Goal: Task Accomplishment & Management: Manage account settings

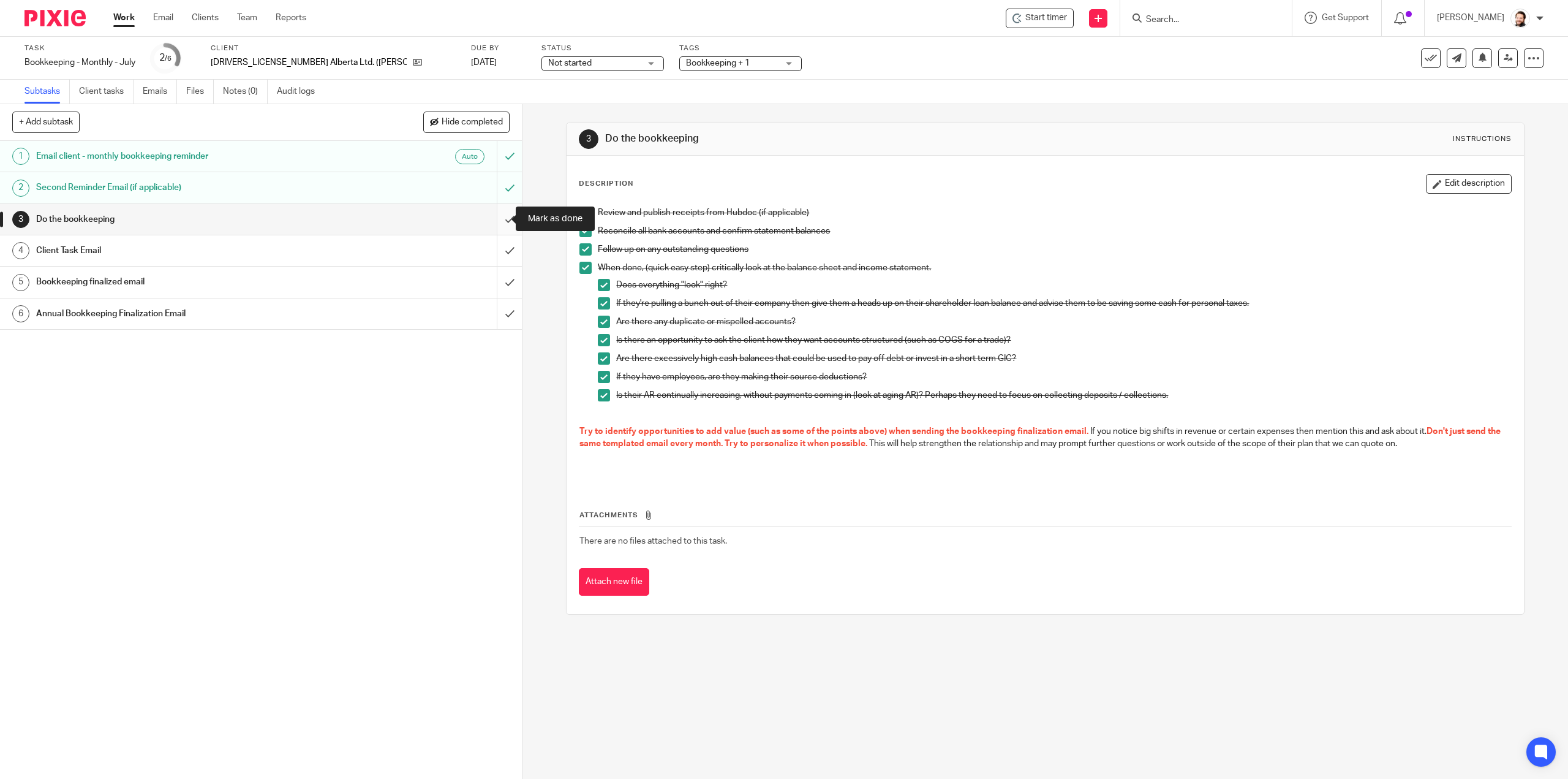
click at [500, 214] on input "submit" at bounding box center [261, 219] width 522 height 31
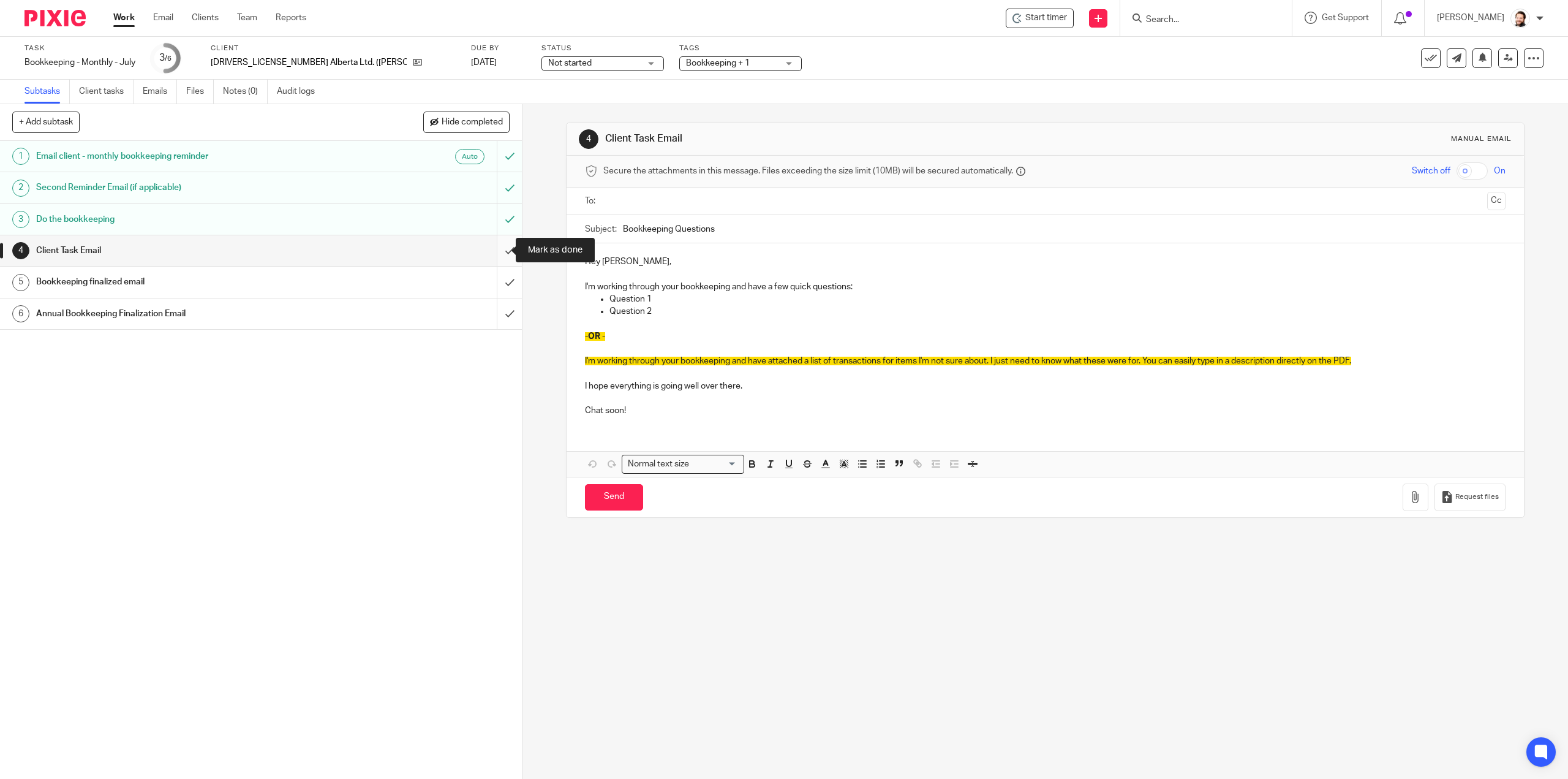
click at [494, 259] on input "submit" at bounding box center [261, 250] width 522 height 31
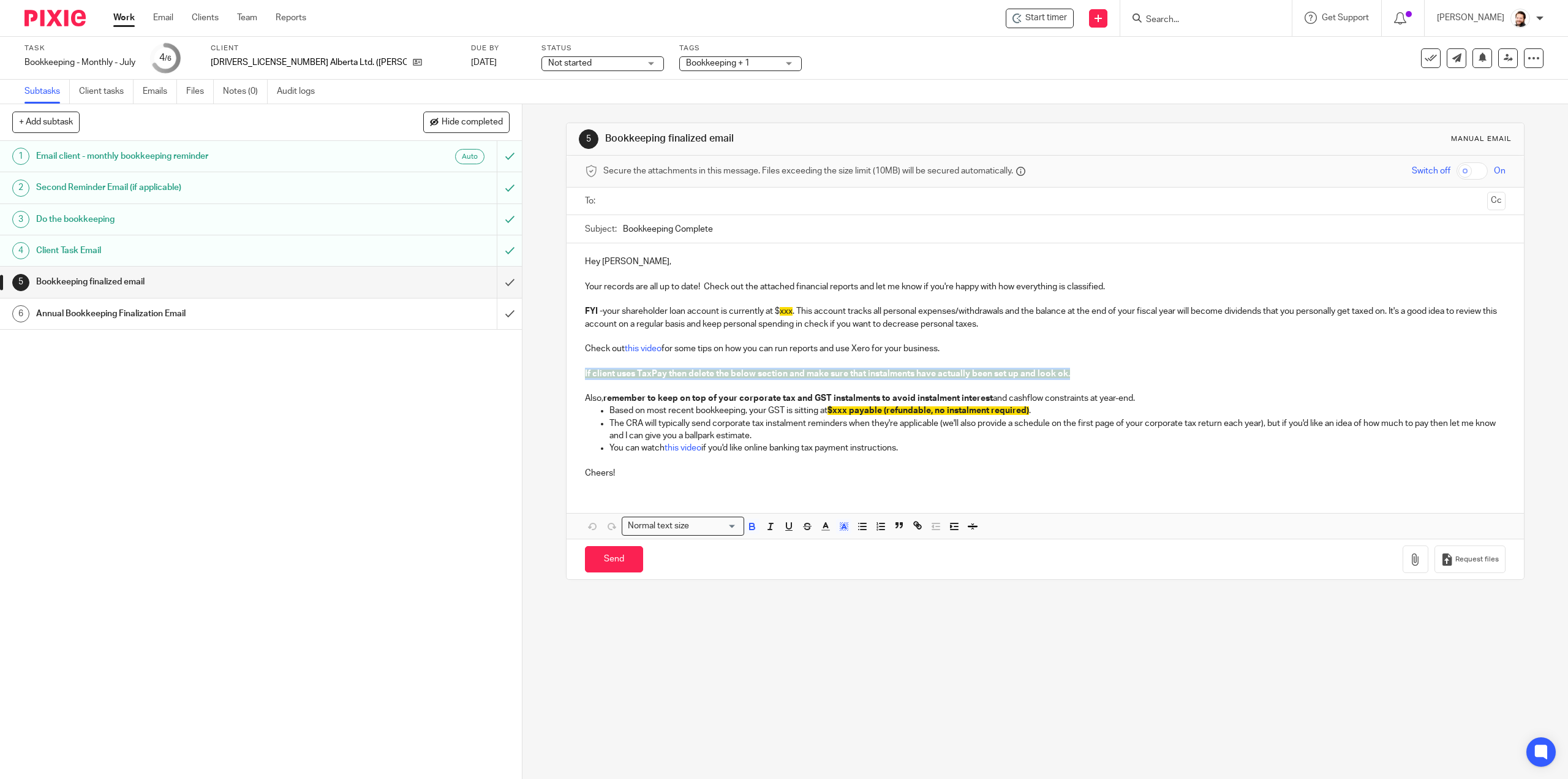
drag, startPoint x: 1076, startPoint y: 373, endPoint x: 573, endPoint y: 371, distance: 503.0
click at [573, 371] on div "Hey Barrie, Your records are all up to date! Check out the attached financial r…" at bounding box center [1045, 365] width 957 height 245
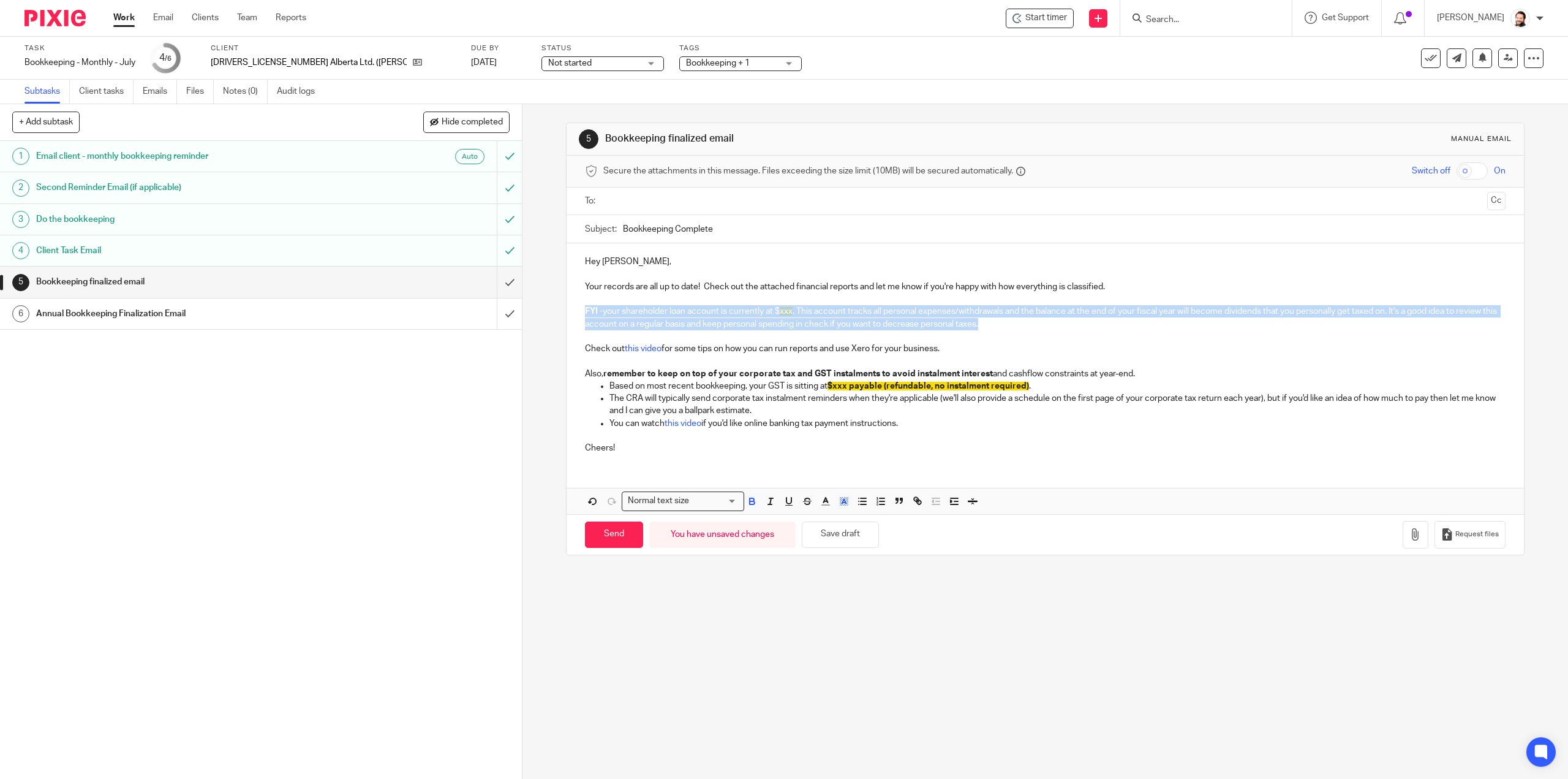
drag, startPoint x: 1028, startPoint y: 320, endPoint x: 562, endPoint y: 313, distance: 466.1
click at [567, 313] on div "Hey Barrie, Your records are all up to date! Check out the attached financial r…" at bounding box center [1045, 353] width 957 height 220
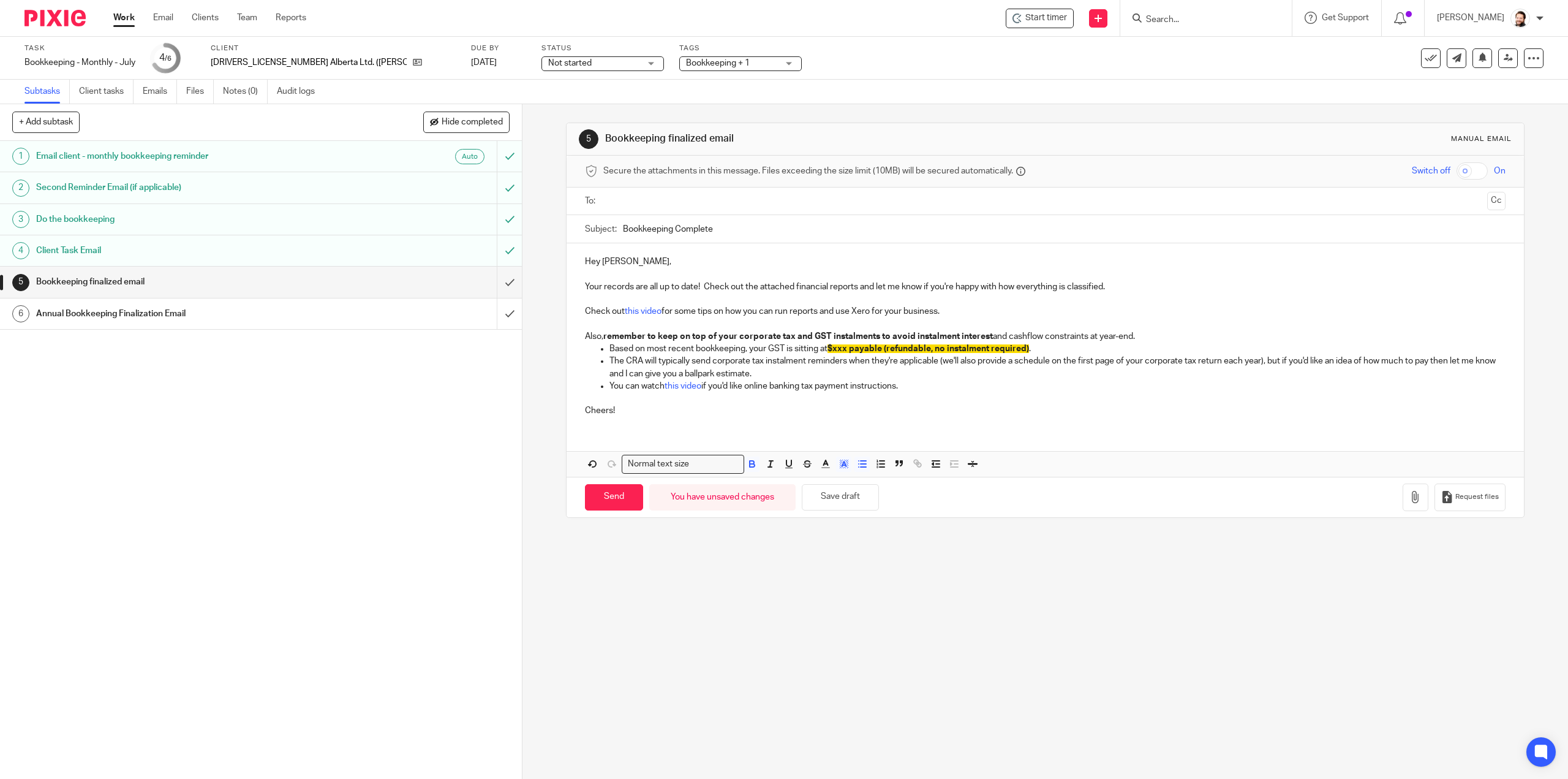
click at [839, 345] on span "$xxx payable (refundable, no instalment required)" at bounding box center [929, 348] width 202 height 8
click at [843, 464] on icon "button" at bounding box center [845, 464] width 11 height 11
click at [812, 480] on li "color:#FFFFFF" at bounding box center [817, 480] width 9 height 9
click at [612, 205] on input "text" at bounding box center [1044, 201] width 874 height 14
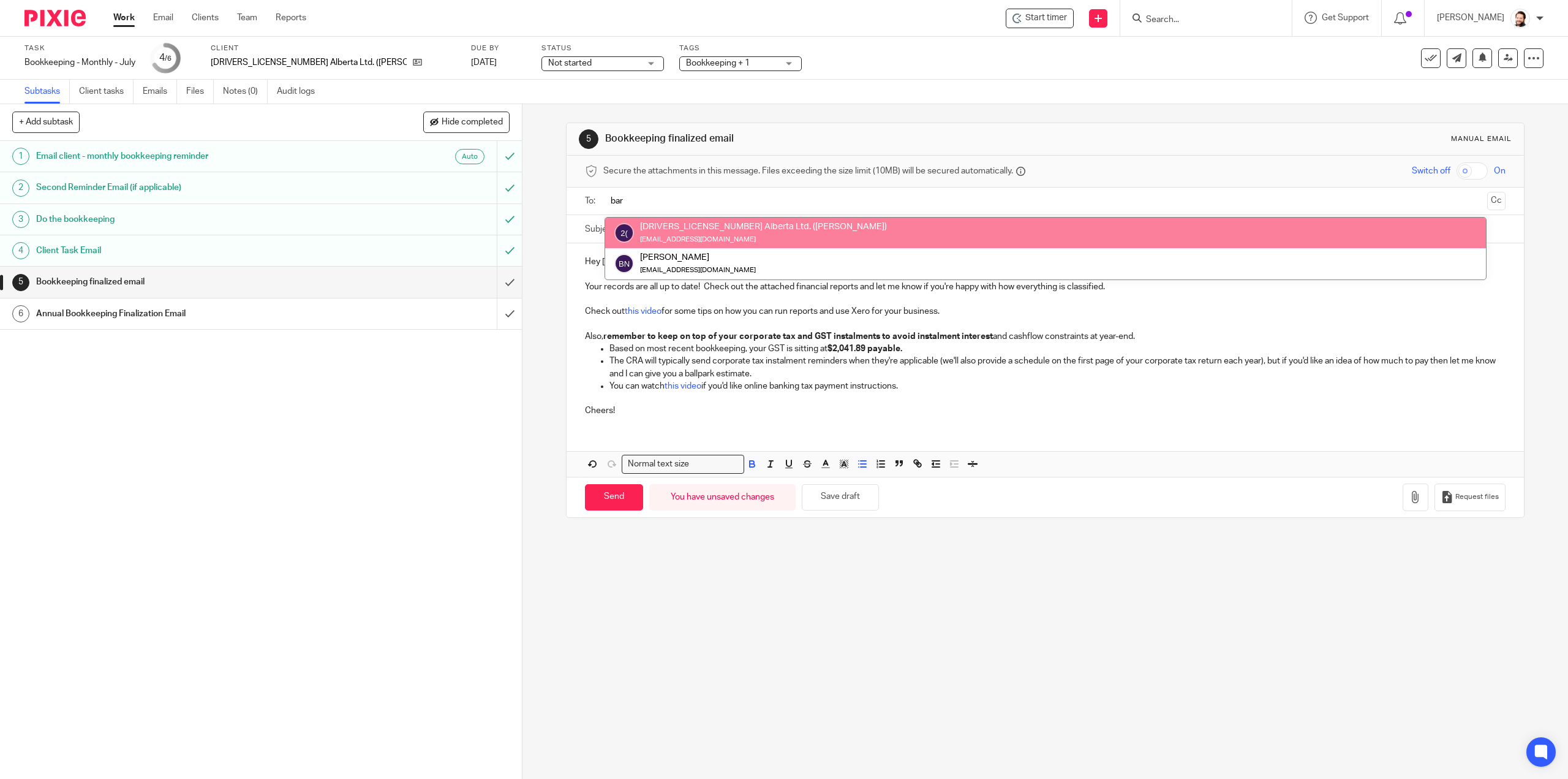
type input "bar"
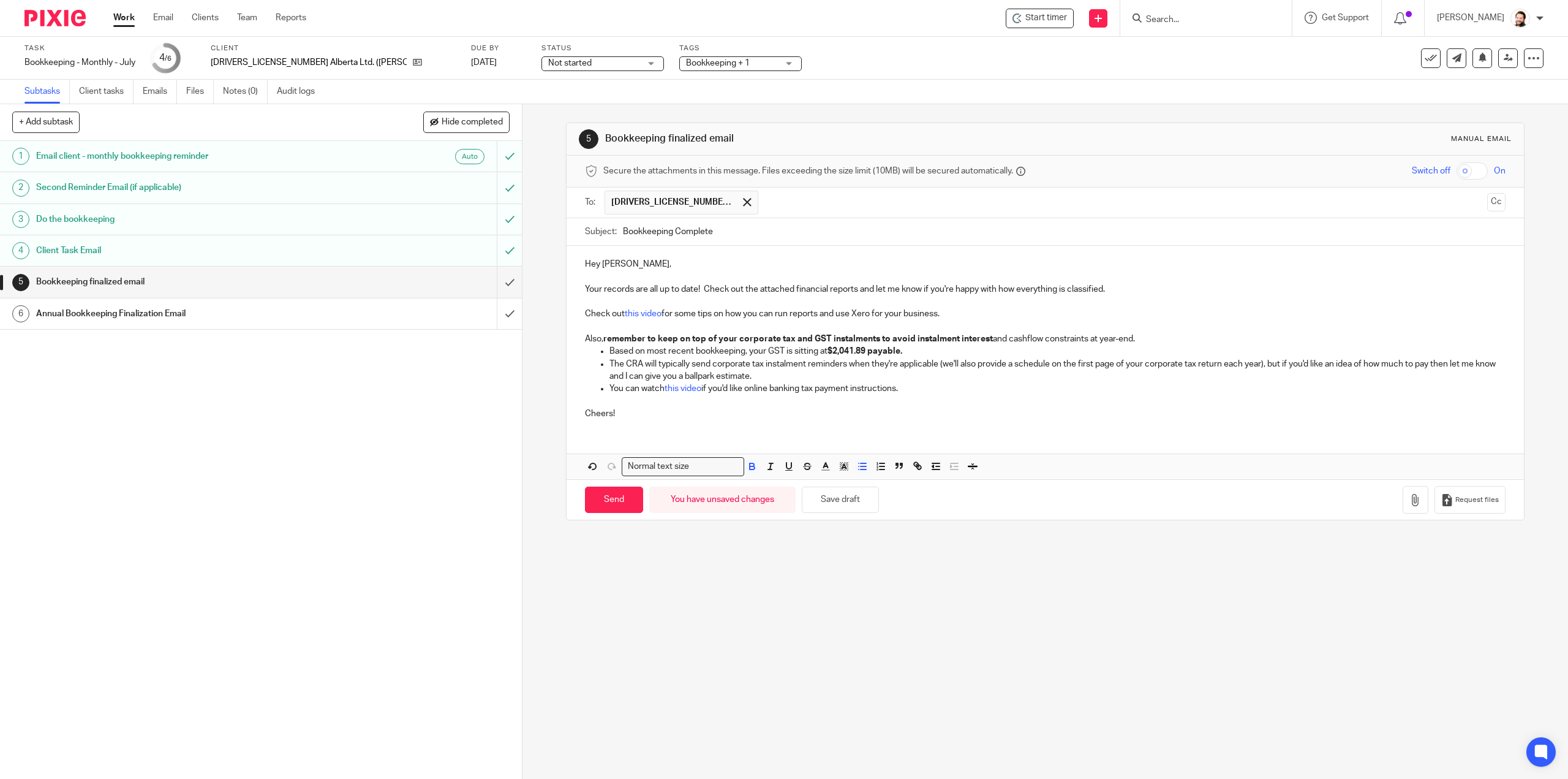
click at [623, 229] on input "Bookkeeping Complete" at bounding box center [1064, 232] width 883 height 28
type input "Jul Bookkeeping Complete"
click at [837, 498] on button "Save draft" at bounding box center [840, 500] width 77 height 26
click at [1410, 498] on icon "button" at bounding box center [1415, 500] width 12 height 12
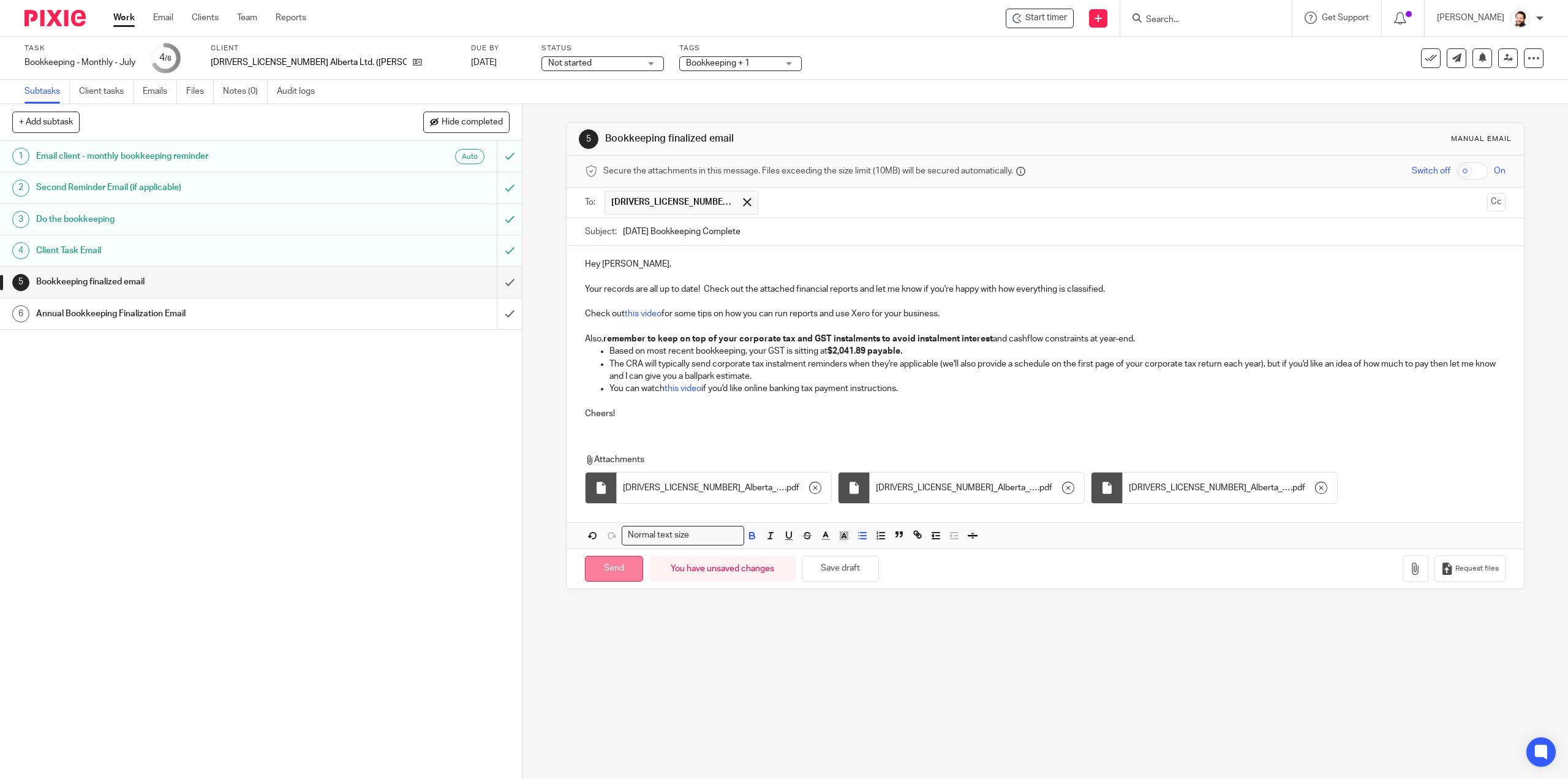
click at [593, 571] on input "Send" at bounding box center [613, 569] width 58 height 26
type input "Sent"
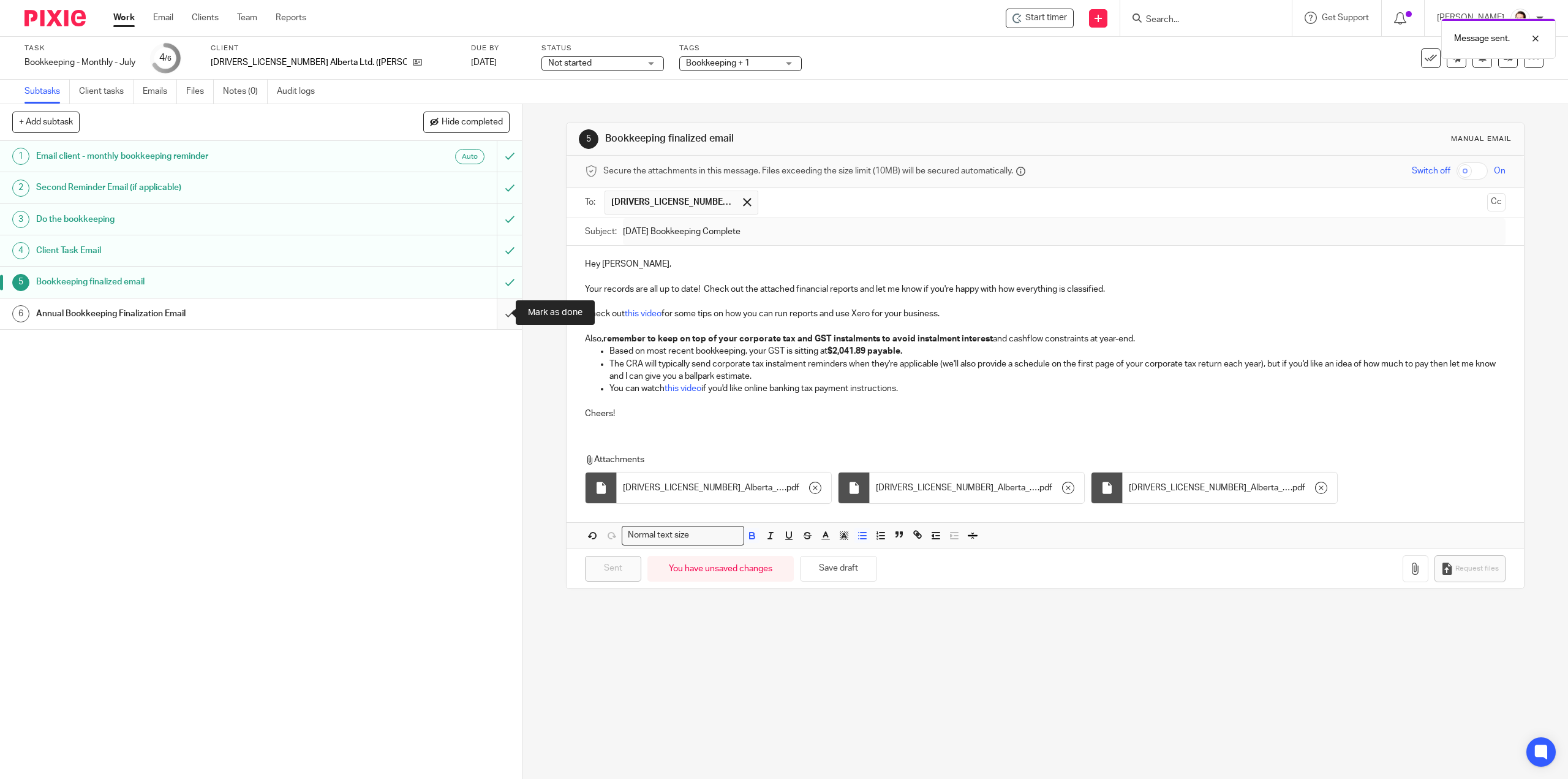
click at [501, 313] on input "submit" at bounding box center [261, 314] width 522 height 31
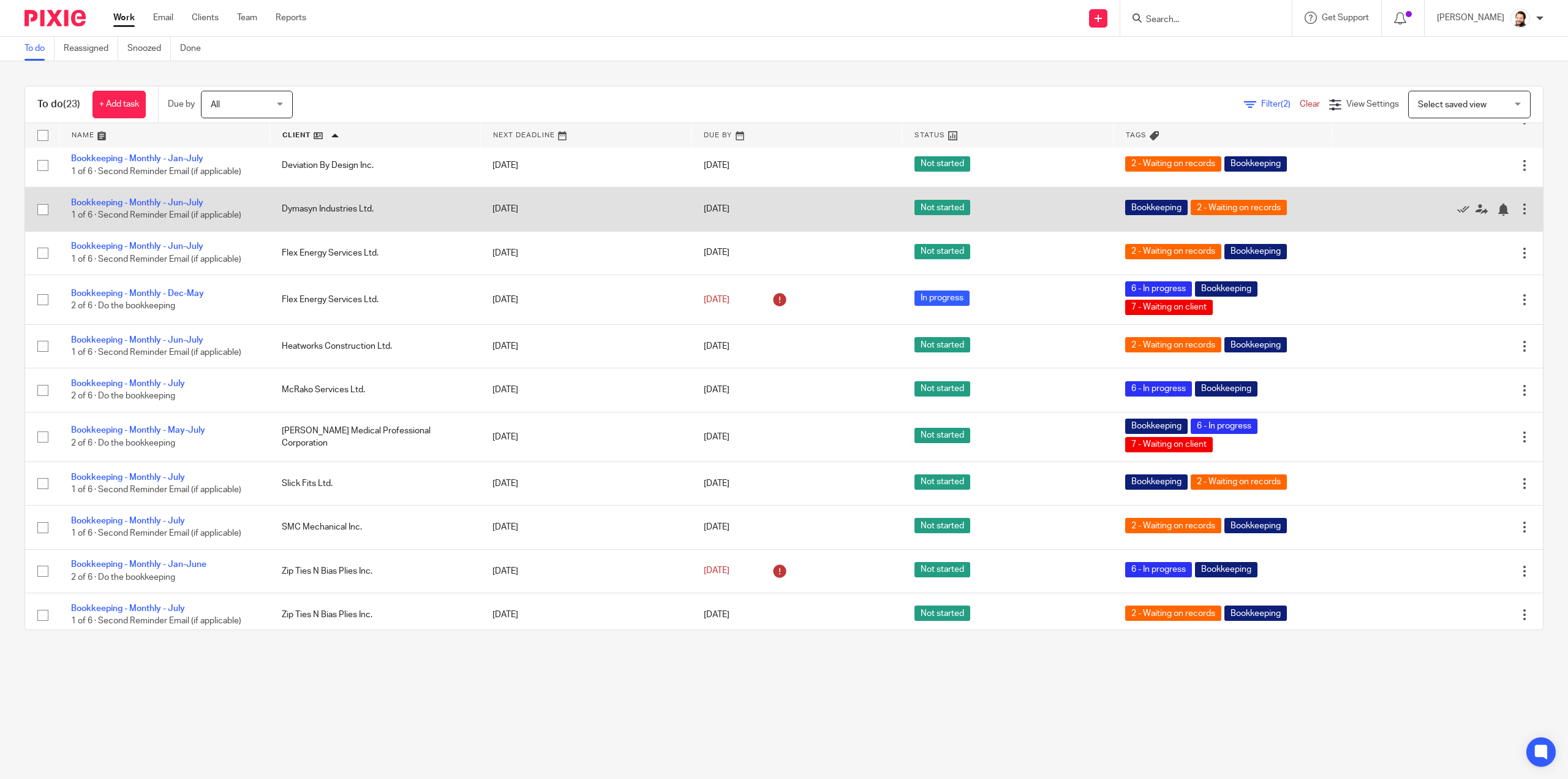
scroll to position [543, 0]
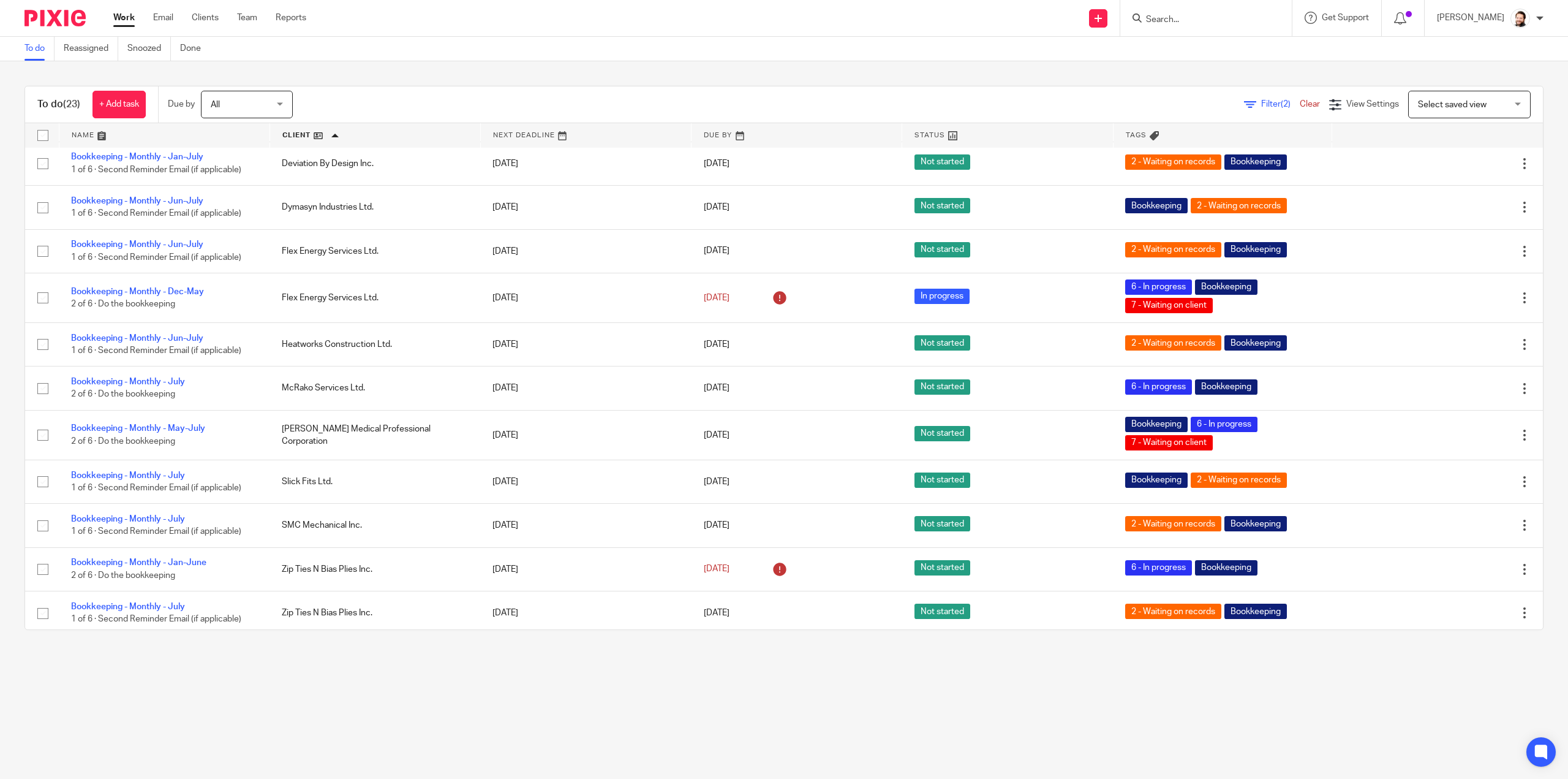
click at [1219, 15] on input "Search" at bounding box center [1200, 20] width 110 height 11
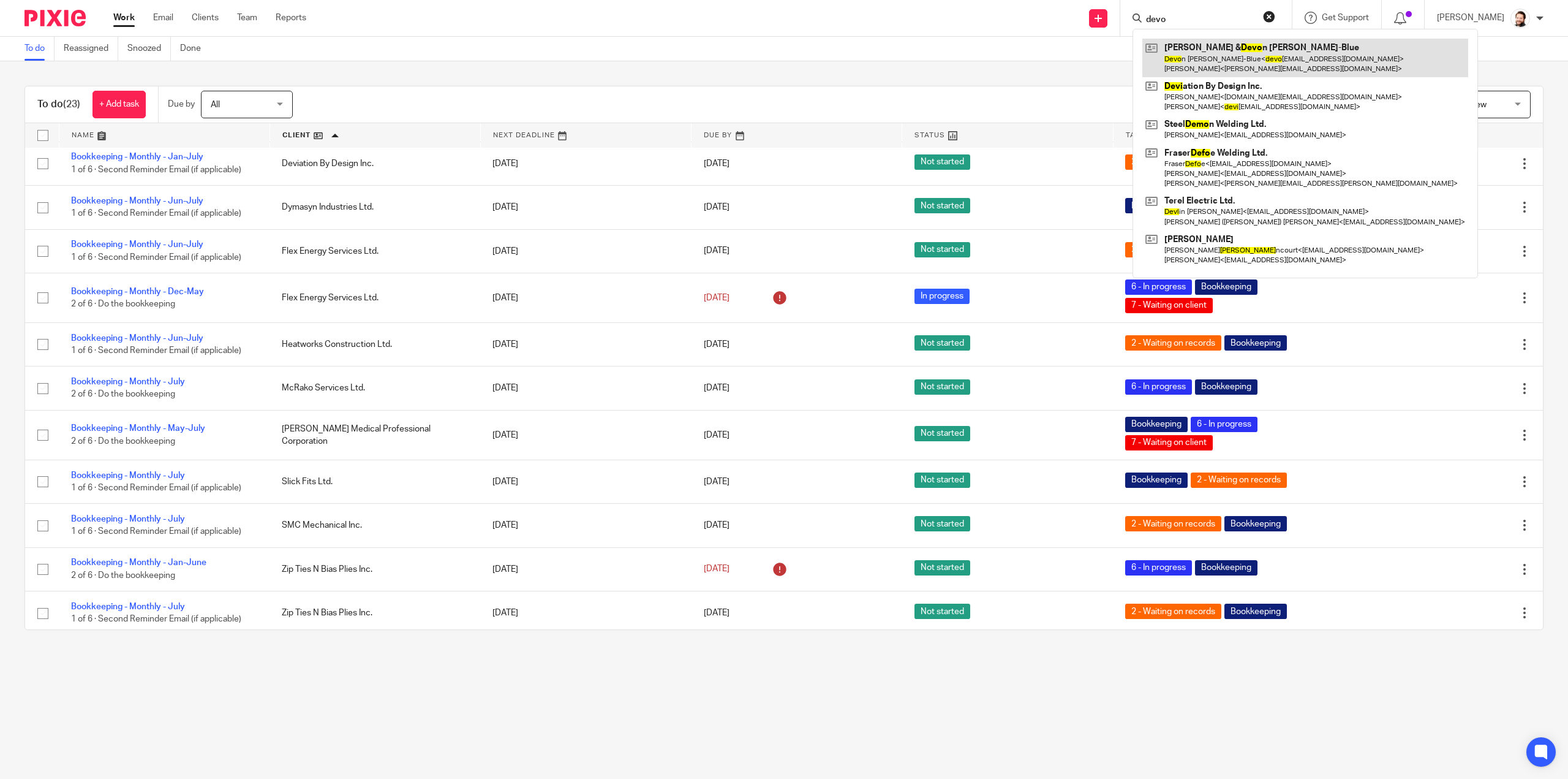
type input "devo"
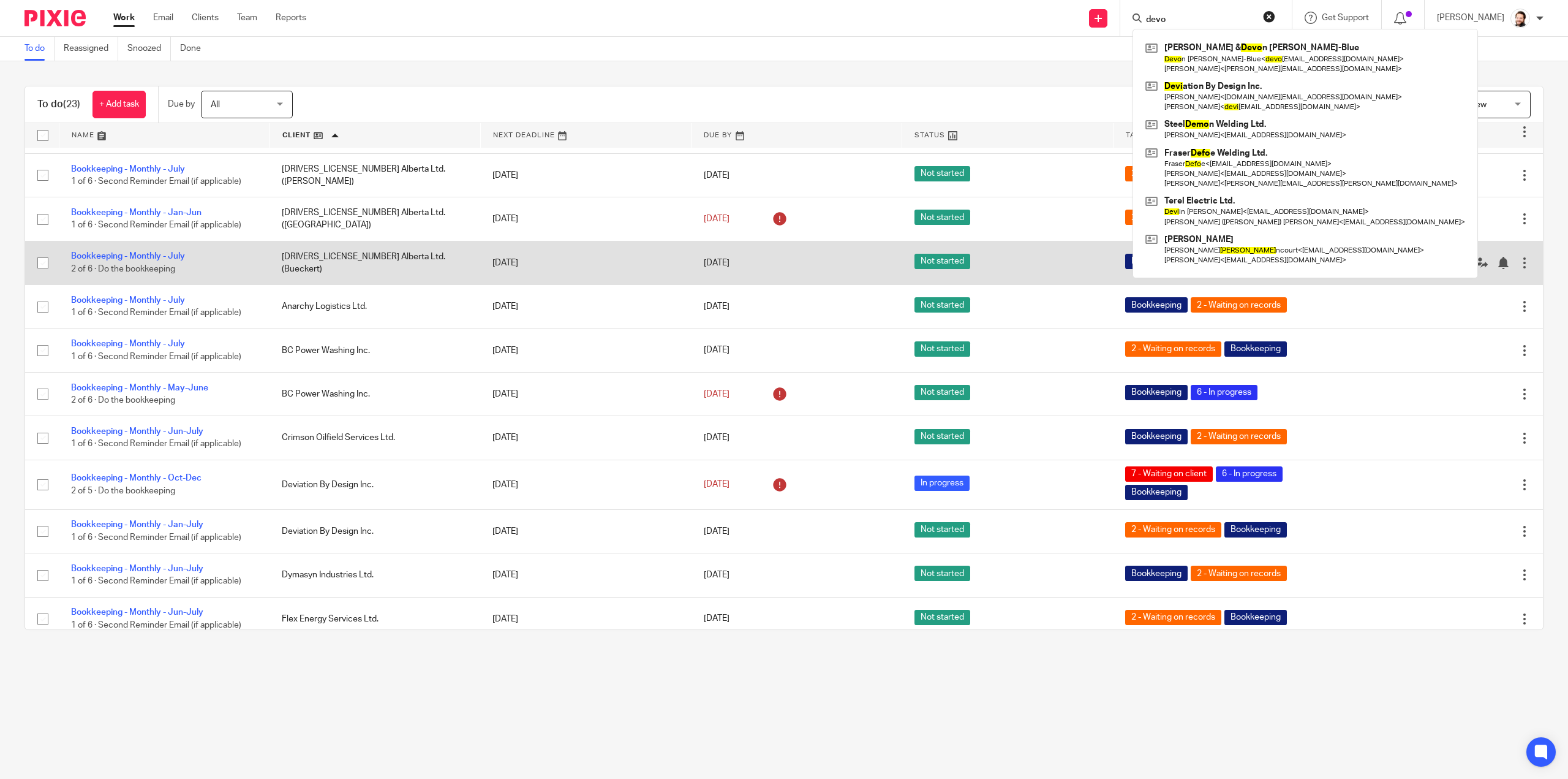
scroll to position [0, 0]
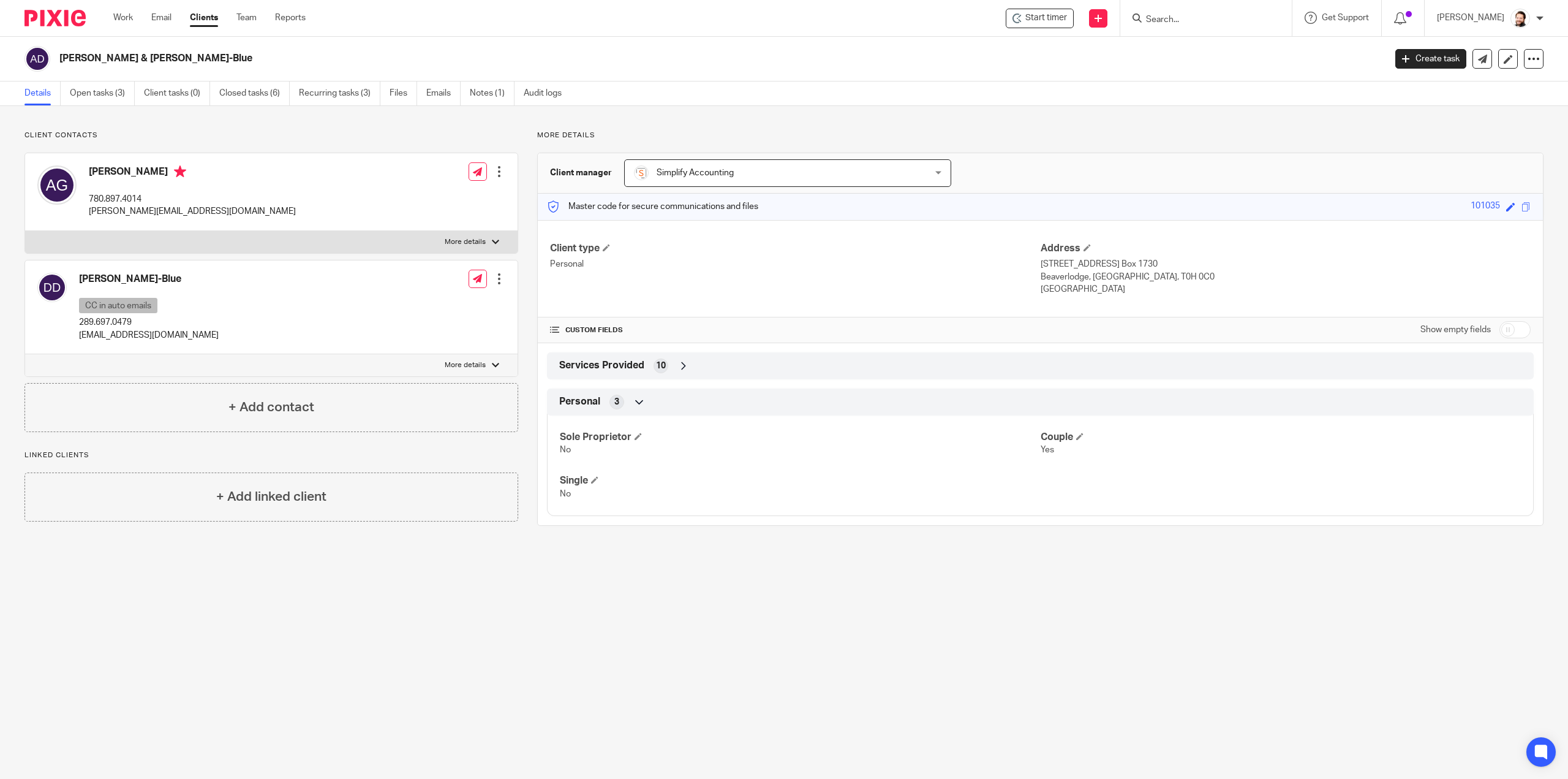
click at [95, 111] on div "Client contacts [PERSON_NAME] 780.897.4014 [PERSON_NAME][EMAIL_ADDRESS][DOMAIN_…" at bounding box center [784, 328] width 1568 height 444
click at [94, 98] on link "Open tasks (3)" at bounding box center [102, 93] width 65 height 24
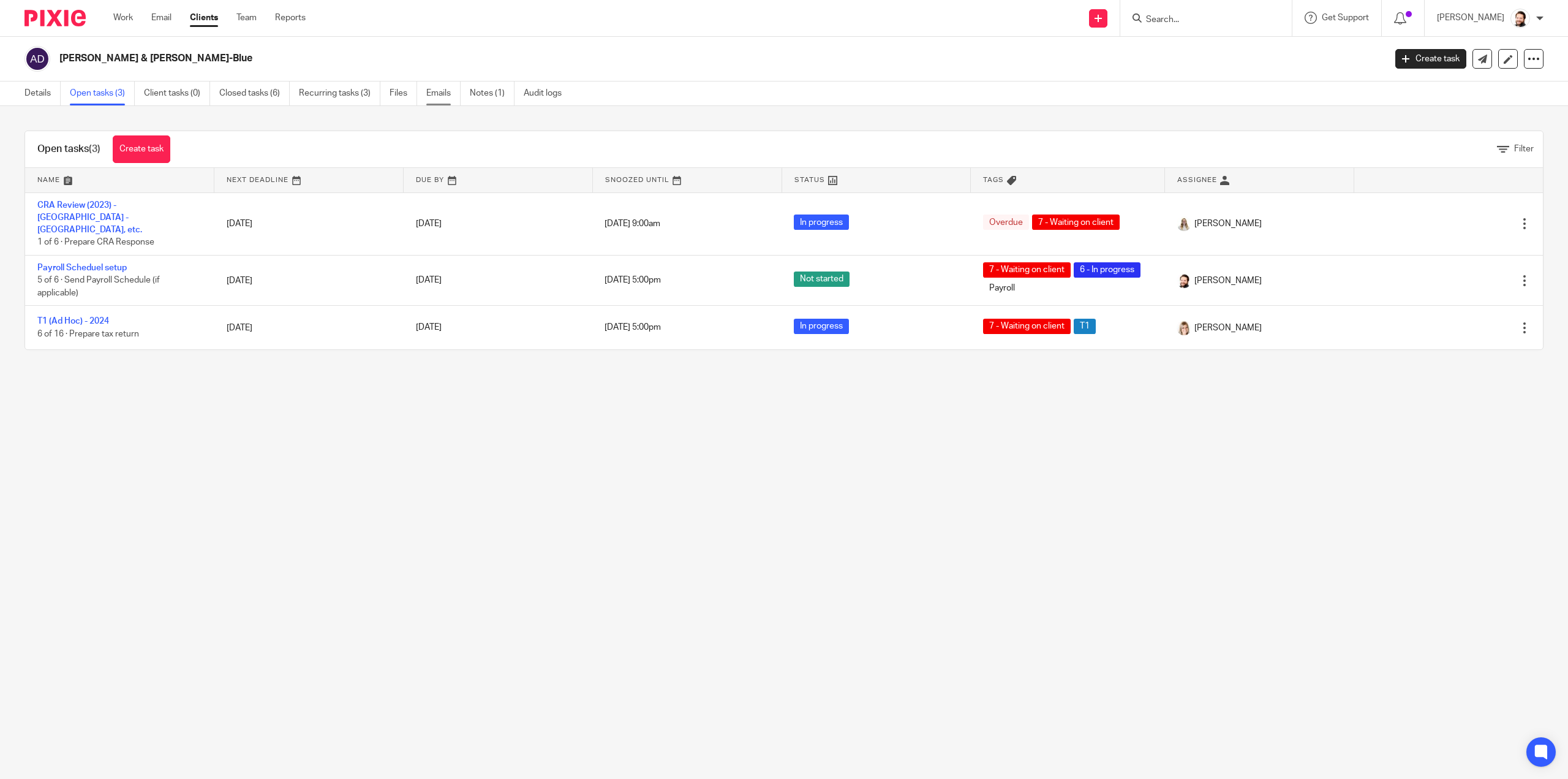
drag, startPoint x: 0, startPoint y: 0, endPoint x: 426, endPoint y: 101, distance: 437.8
click at [426, 101] on link "Emails" at bounding box center [443, 93] width 34 height 24
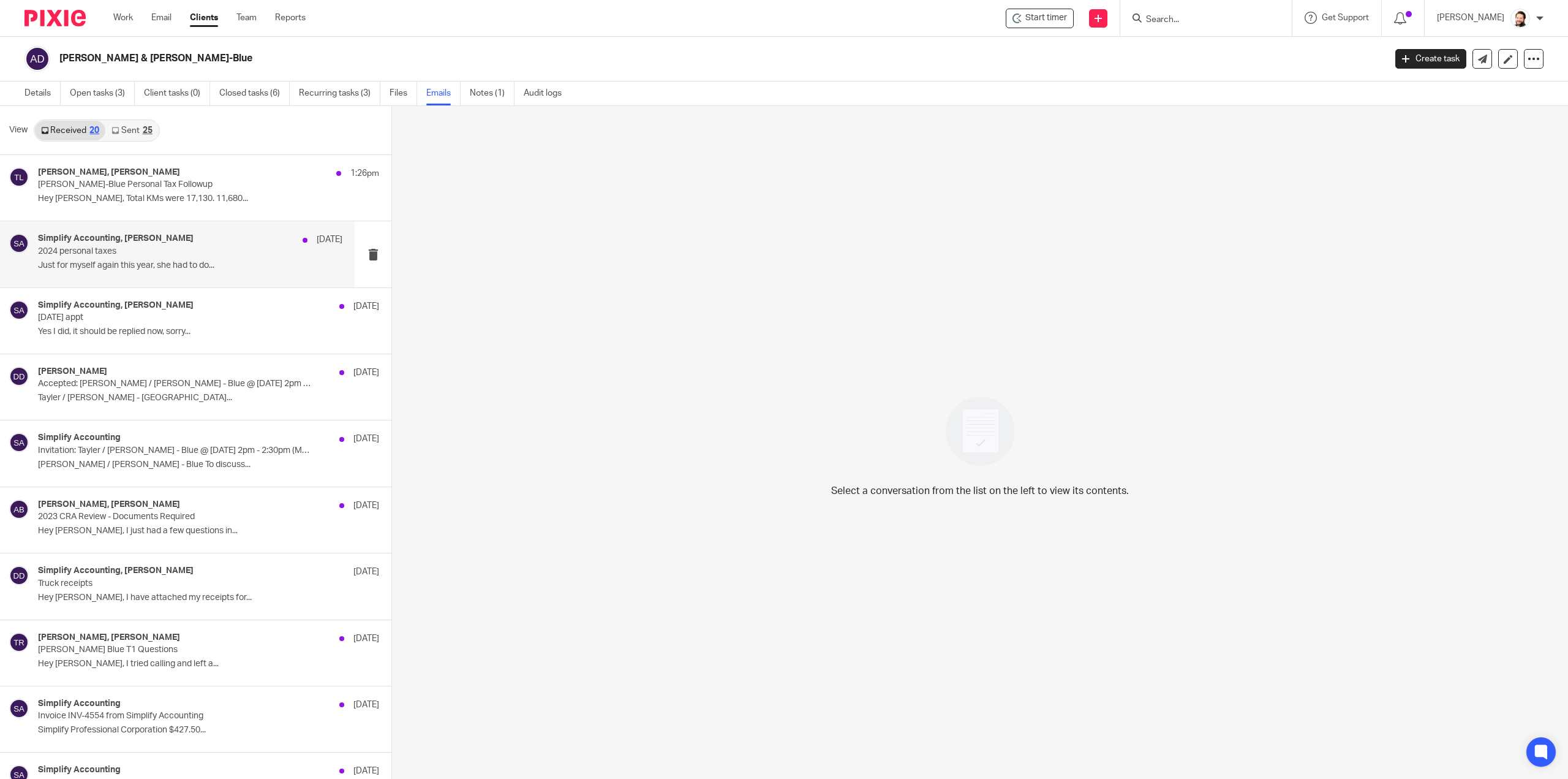
click at [173, 273] on div "Simplify Accounting, Devon Deschamps Aug 6 2024 personal taxes Just for myself …" at bounding box center [190, 253] width 304 height 41
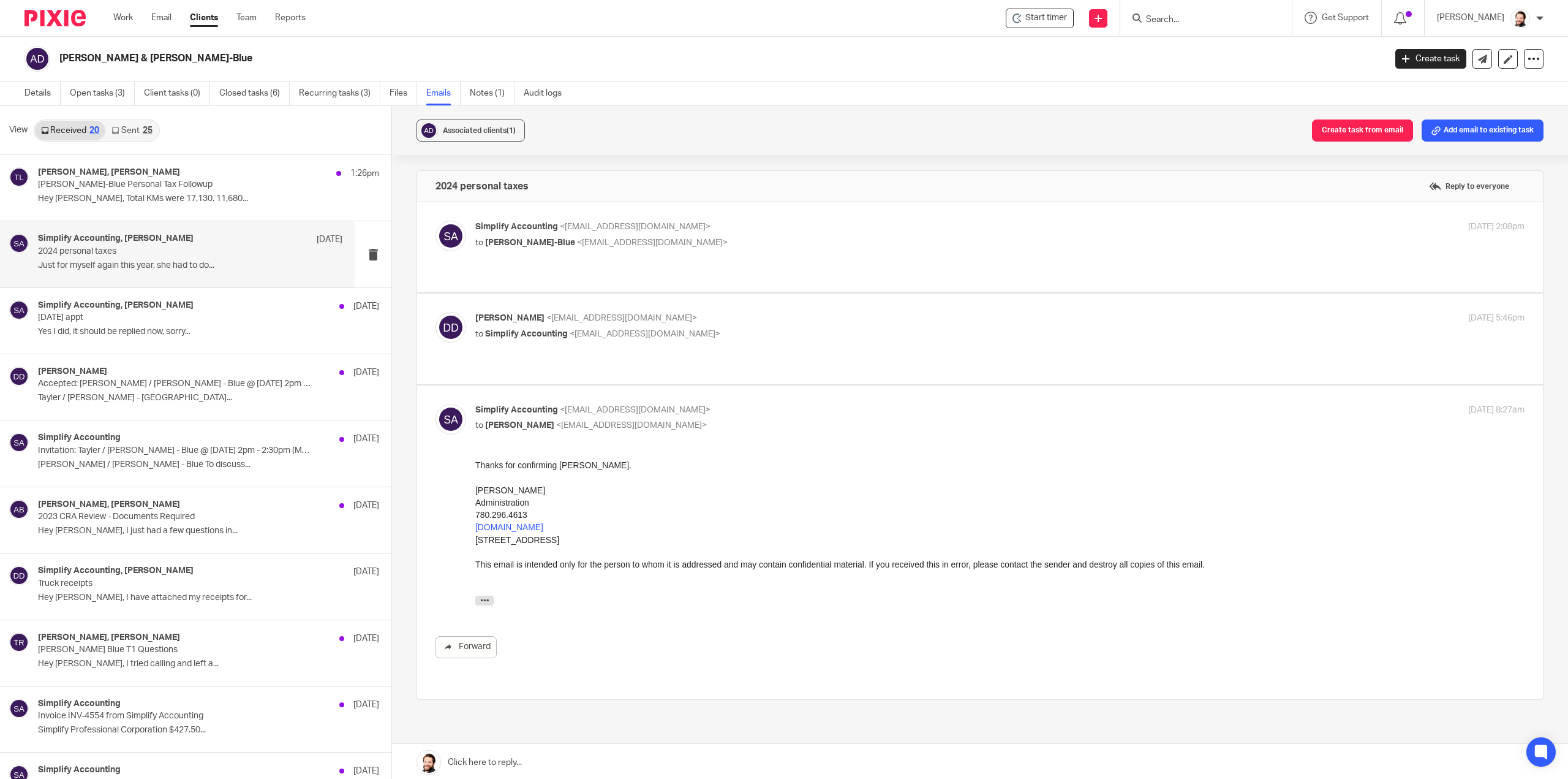
click at [579, 358] on label at bounding box center [980, 338] width 1126 height 90
click at [436, 312] on input "checkbox" at bounding box center [435, 311] width 1 height 1
checkbox input "true"
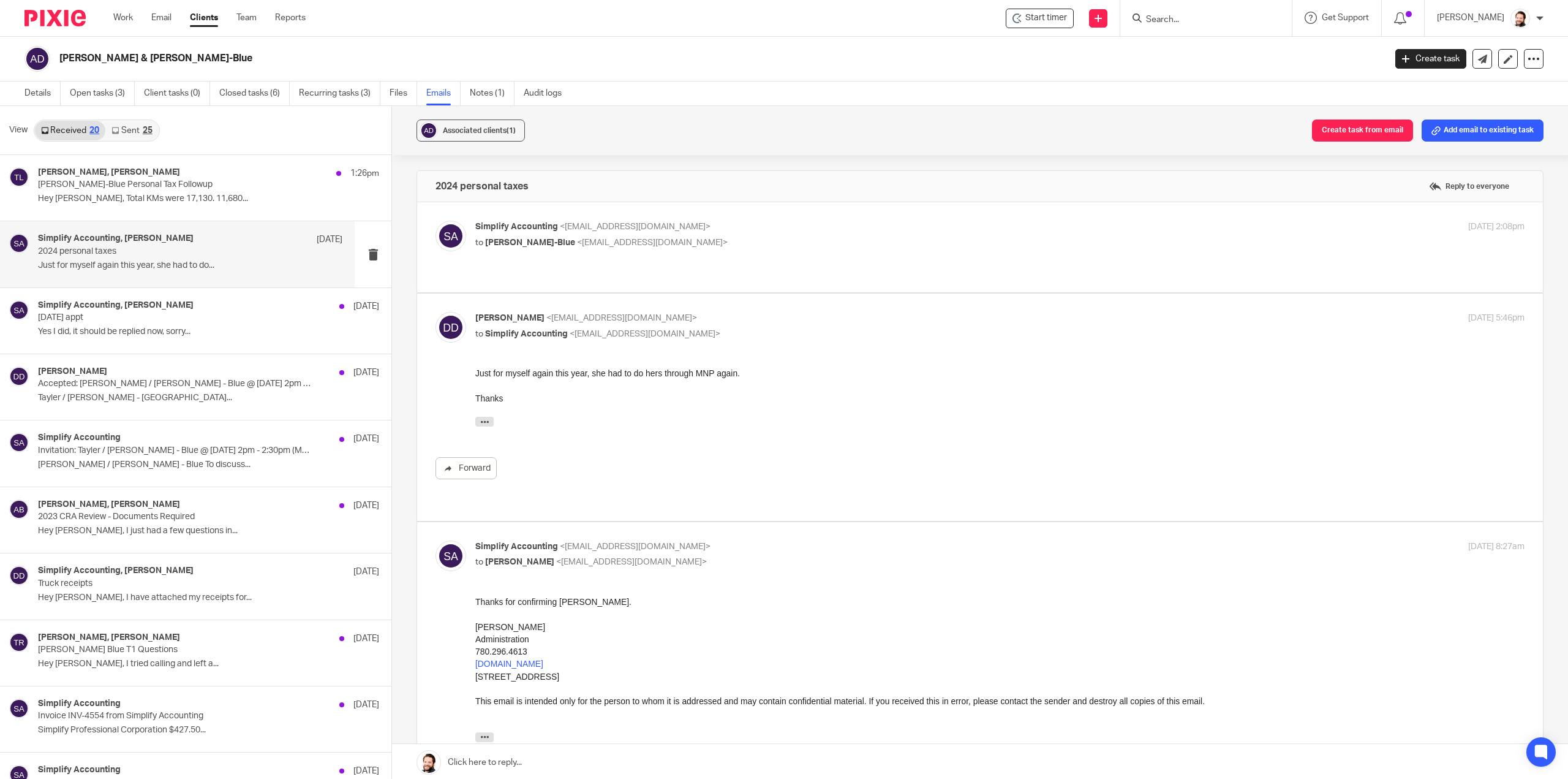
click at [560, 266] on label at bounding box center [980, 247] width 1126 height 90
click at [436, 220] on input "checkbox" at bounding box center [435, 220] width 1 height 1
checkbox input "true"
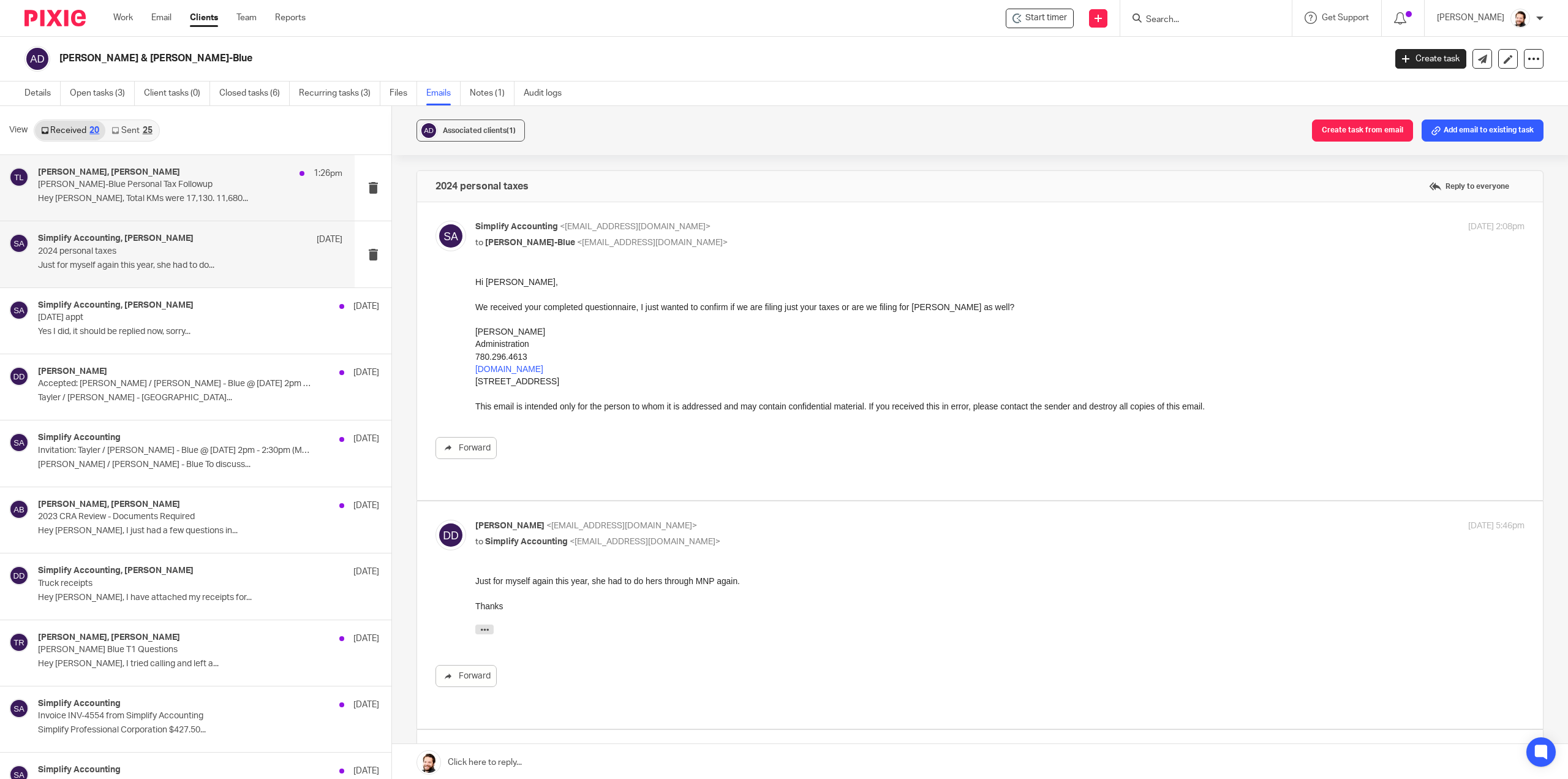
click at [156, 192] on div "Tayler Lloyd, Devon Deschamps 1:26pm Devon Deschamps-Blue Personal Tax Followup…" at bounding box center [190, 188] width 304 height 41
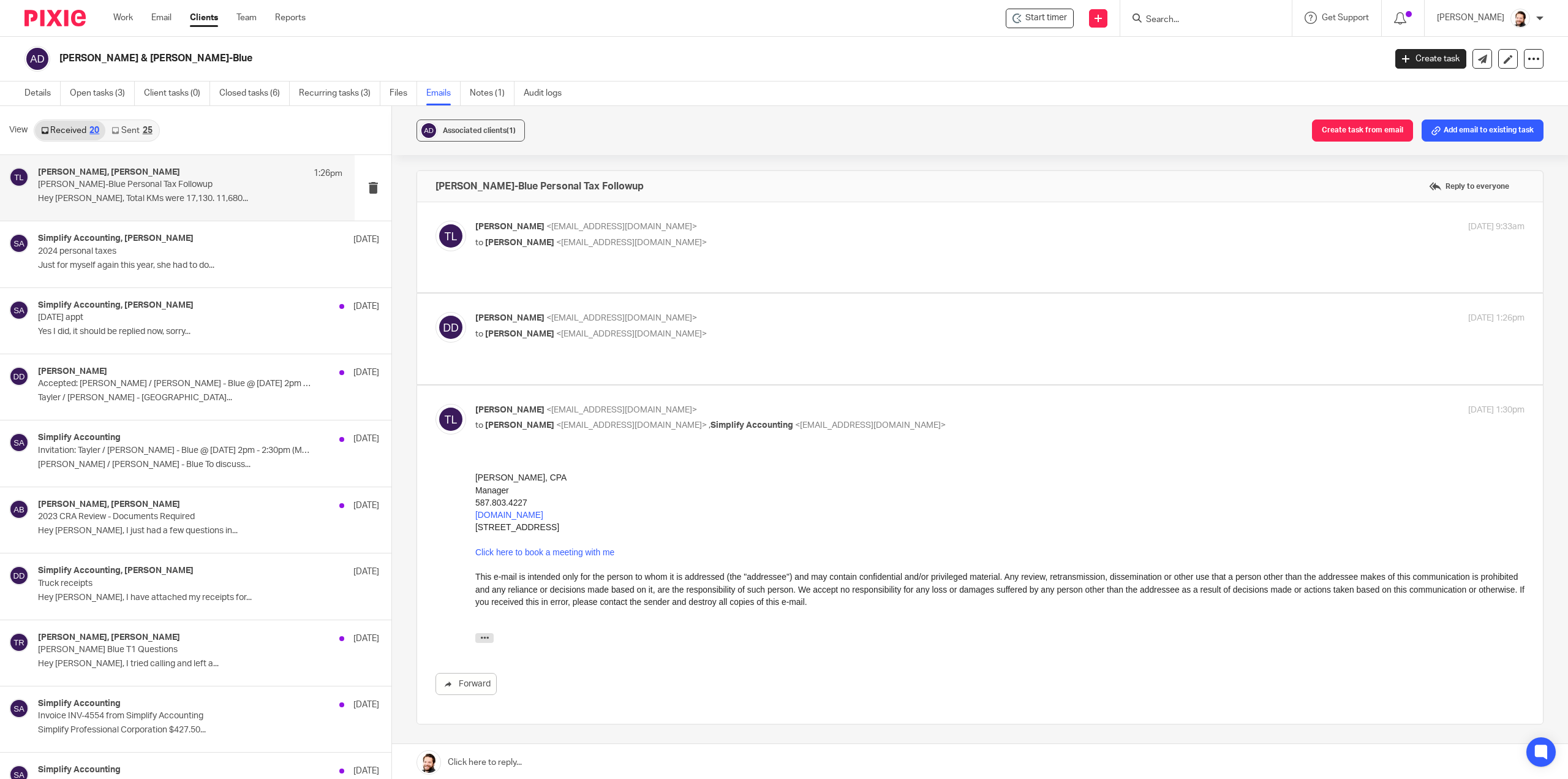
click at [540, 346] on label at bounding box center [980, 338] width 1126 height 90
click at [436, 312] on input "checkbox" at bounding box center [435, 311] width 1 height 1
checkbox input "true"
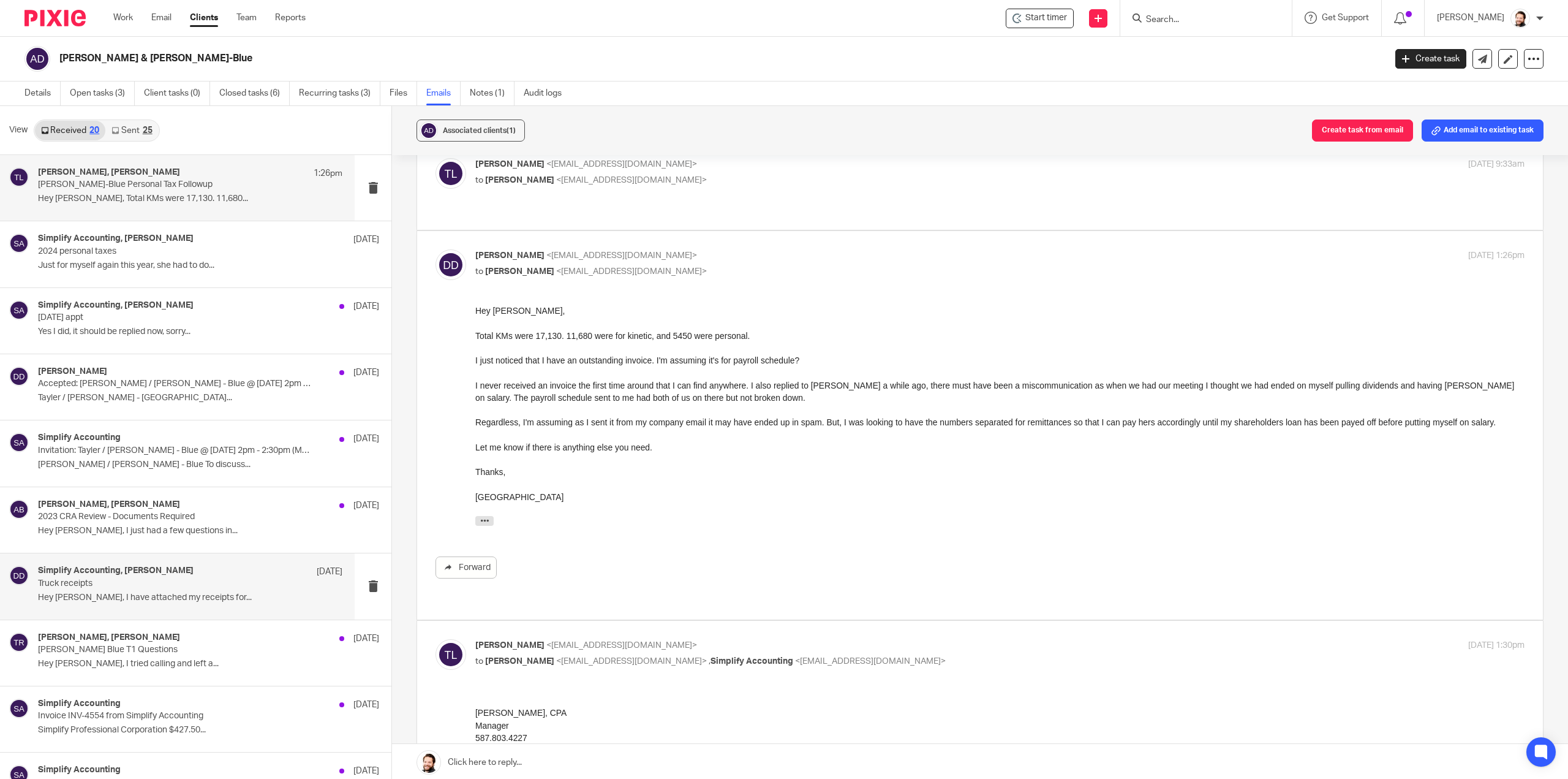
scroll to position [61, 0]
drag, startPoint x: 945, startPoint y: 693, endPoint x: 691, endPoint y: 401, distance: 387.0
drag, startPoint x: 755, startPoint y: 401, endPoint x: 478, endPoint y: 396, distance: 277.0
click at [478, 396] on div "I never received an invoice the first time around that I can find anywhere. I a…" at bounding box center [1000, 392] width 1049 height 25
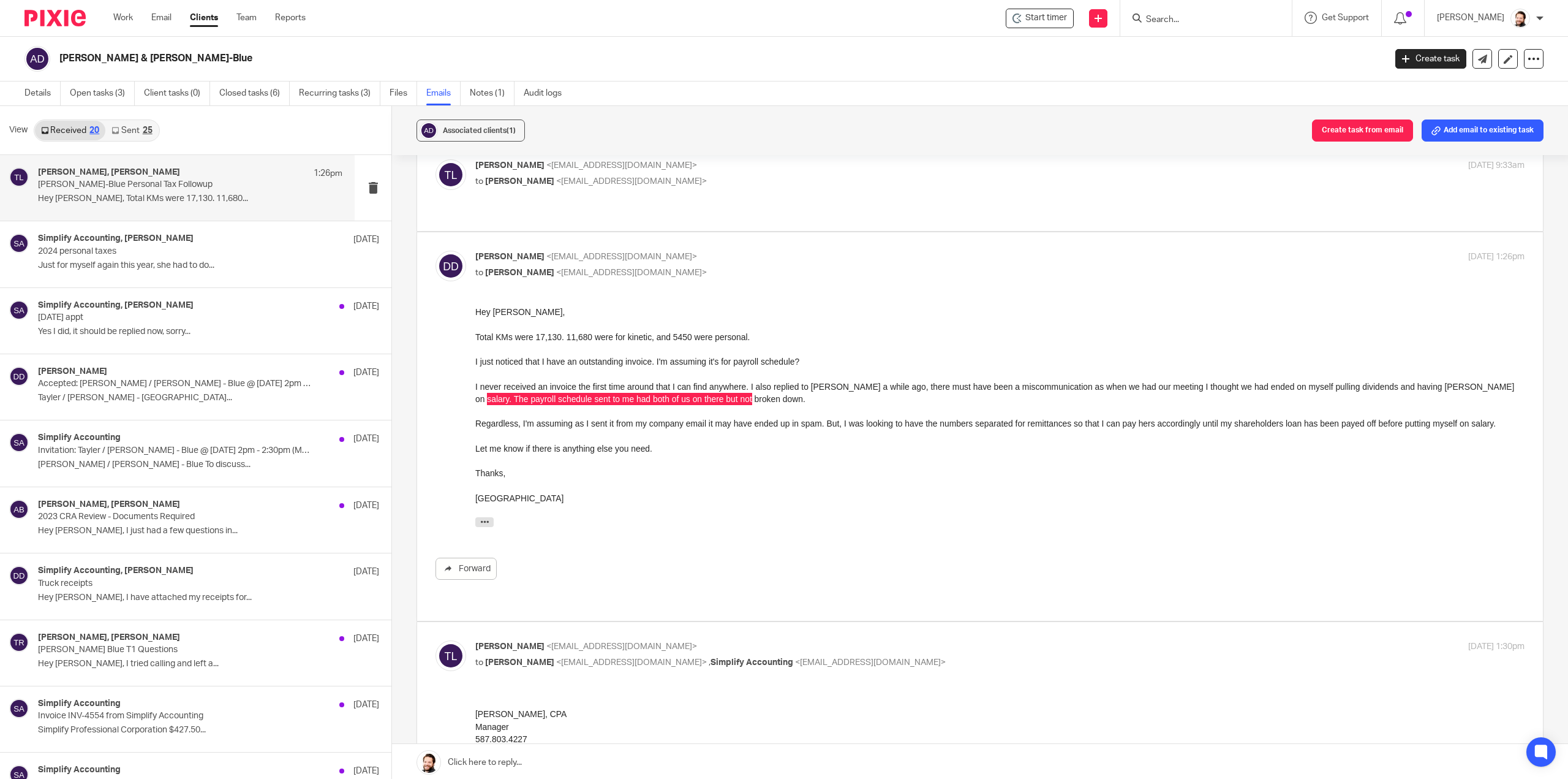
click at [465, 402] on div "Forward" at bounding box center [980, 442] width 1089 height 274
click at [482, 415] on div at bounding box center [1000, 411] width 1049 height 12
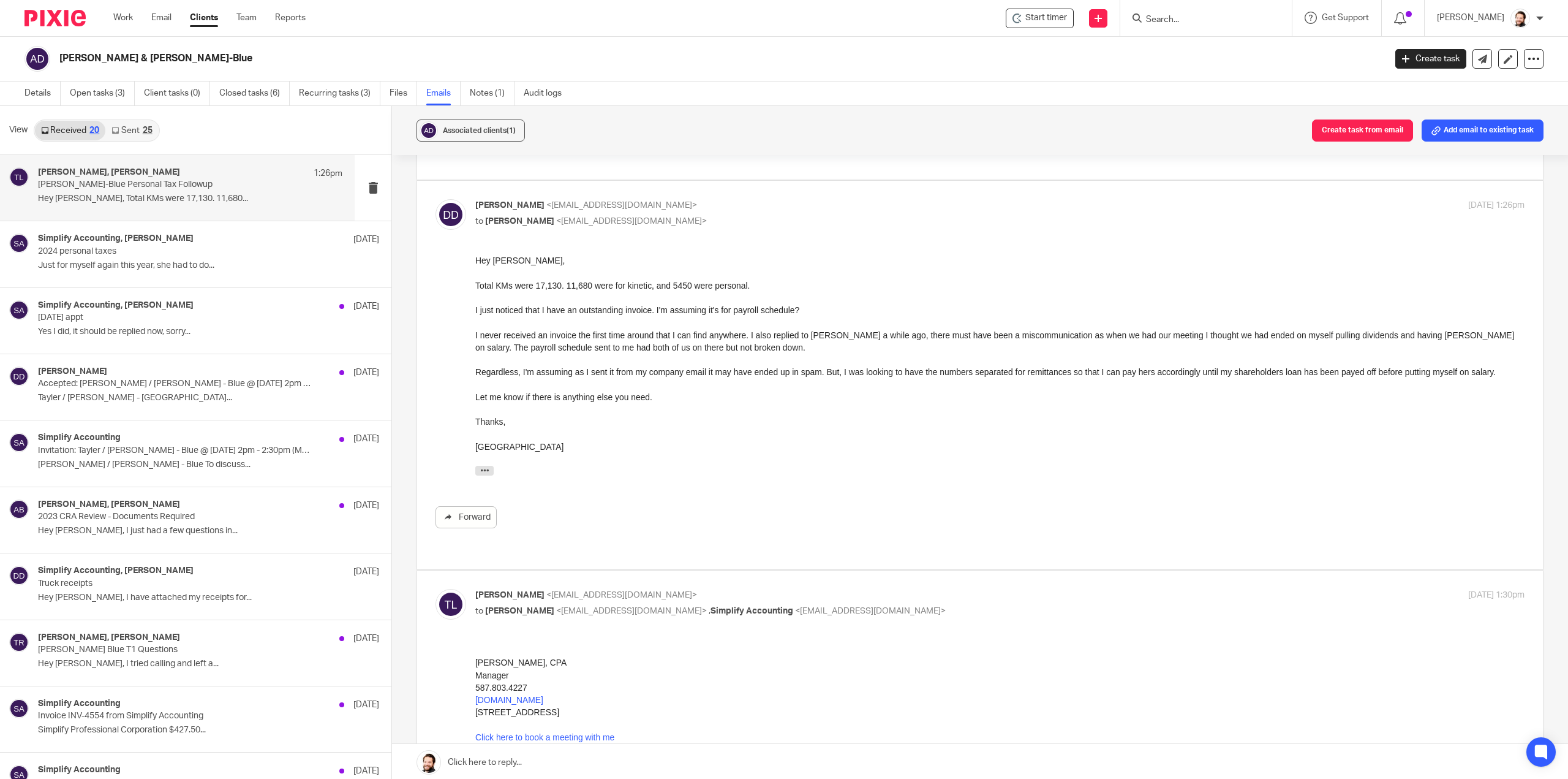
scroll to position [0, 0]
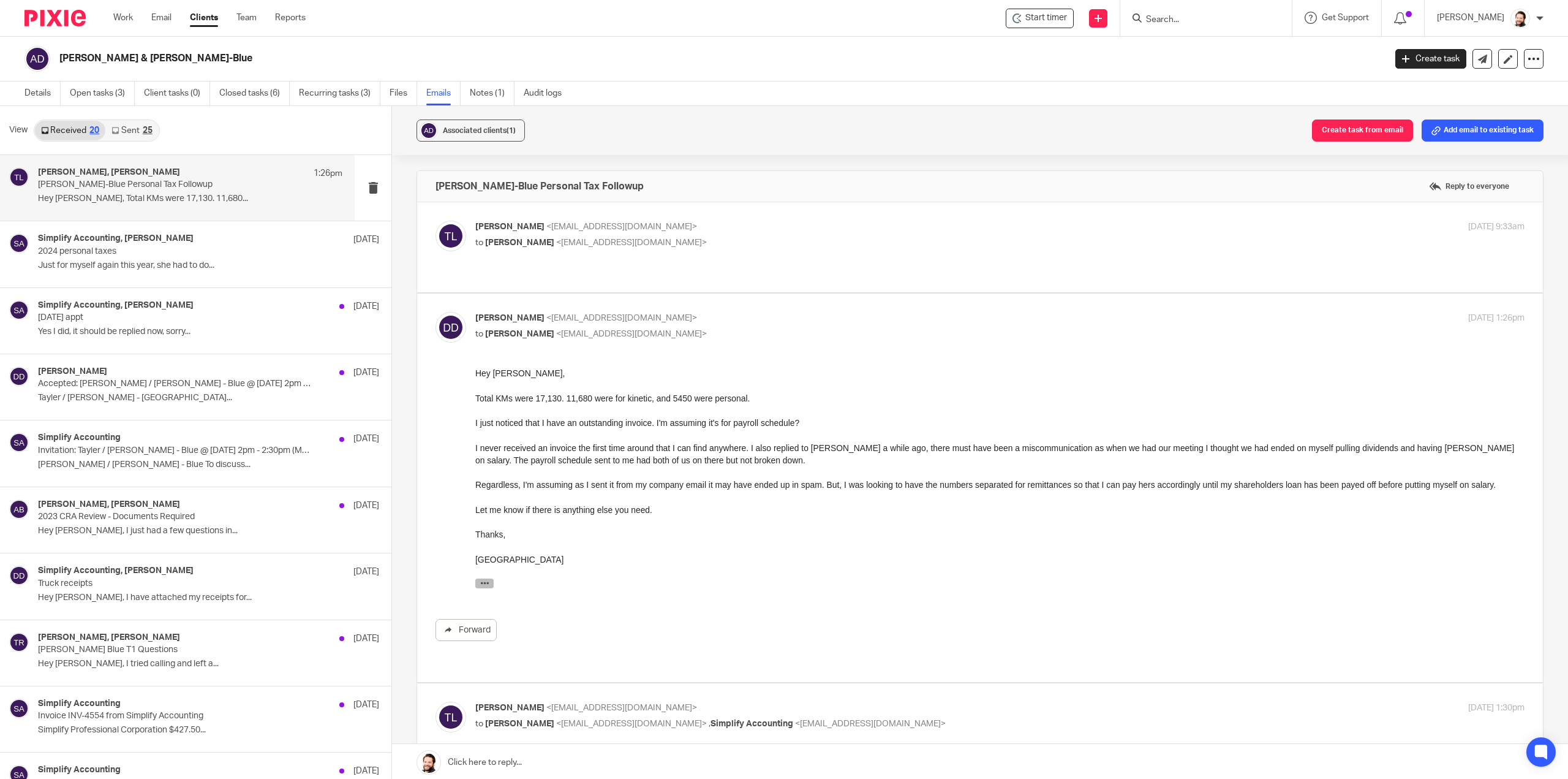
click at [490, 587] on div "On Fri, Aug 8, 2025, 9:33 AM Tayler Lloyd < tayler@simplifyaccounting.ca > wrot…" at bounding box center [1000, 586] width 1049 height 16
click at [491, 585] on button "button" at bounding box center [485, 583] width 19 height 10
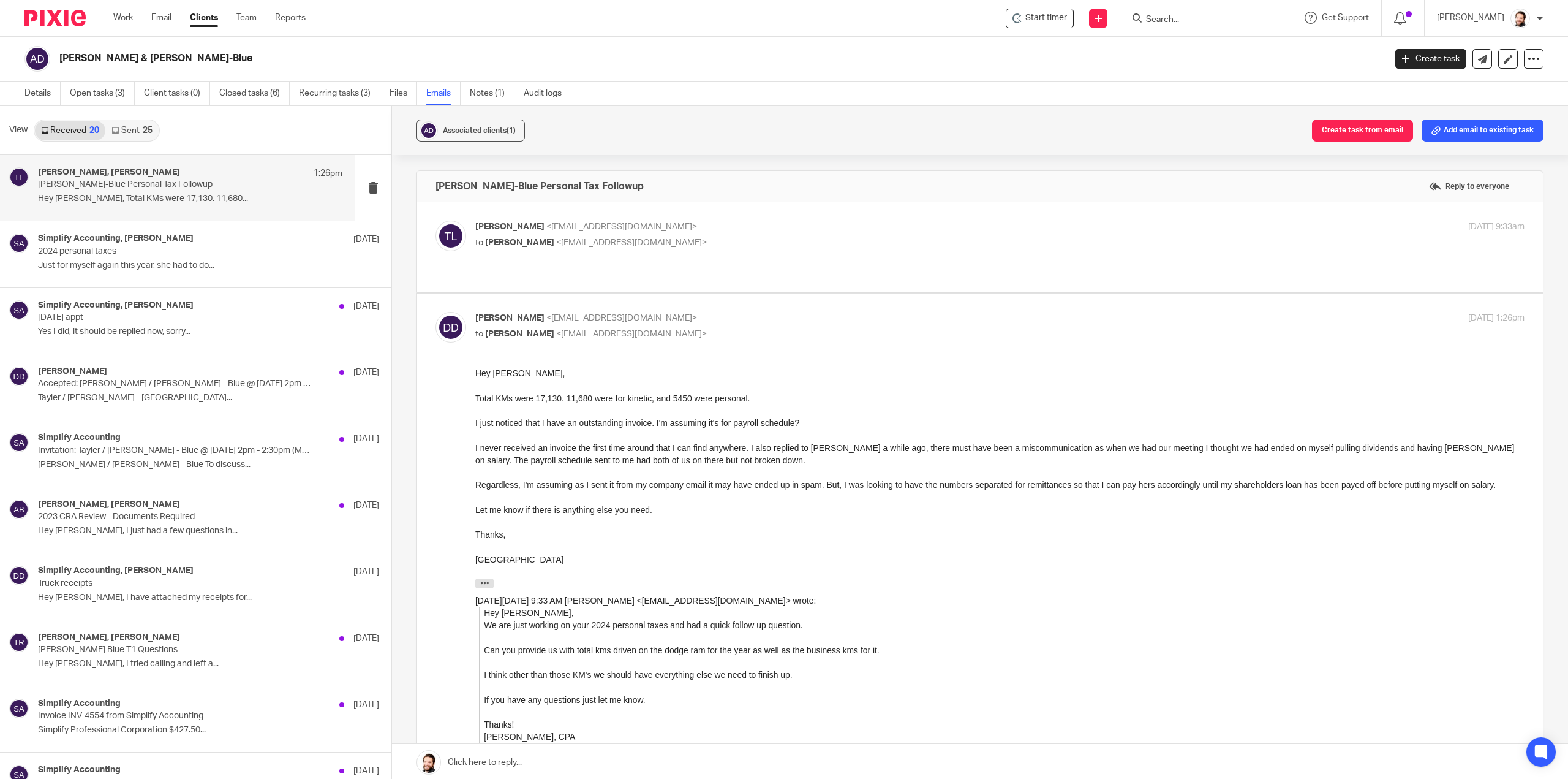
click at [901, 265] on label at bounding box center [980, 247] width 1126 height 90
click at [436, 220] on input "checkbox" at bounding box center [435, 220] width 1 height 1
checkbox input "true"
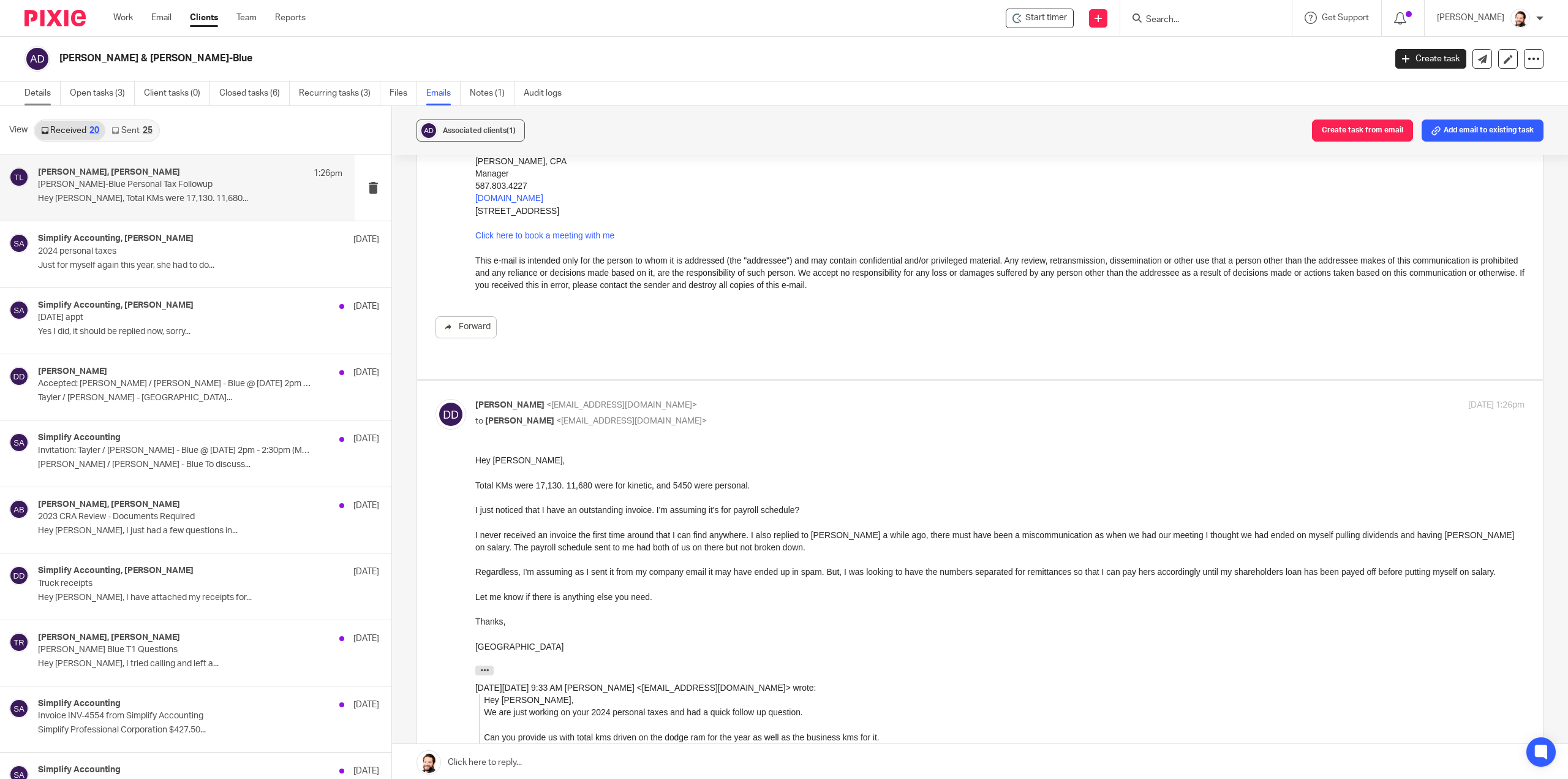
click at [49, 92] on link "Details" at bounding box center [42, 93] width 36 height 24
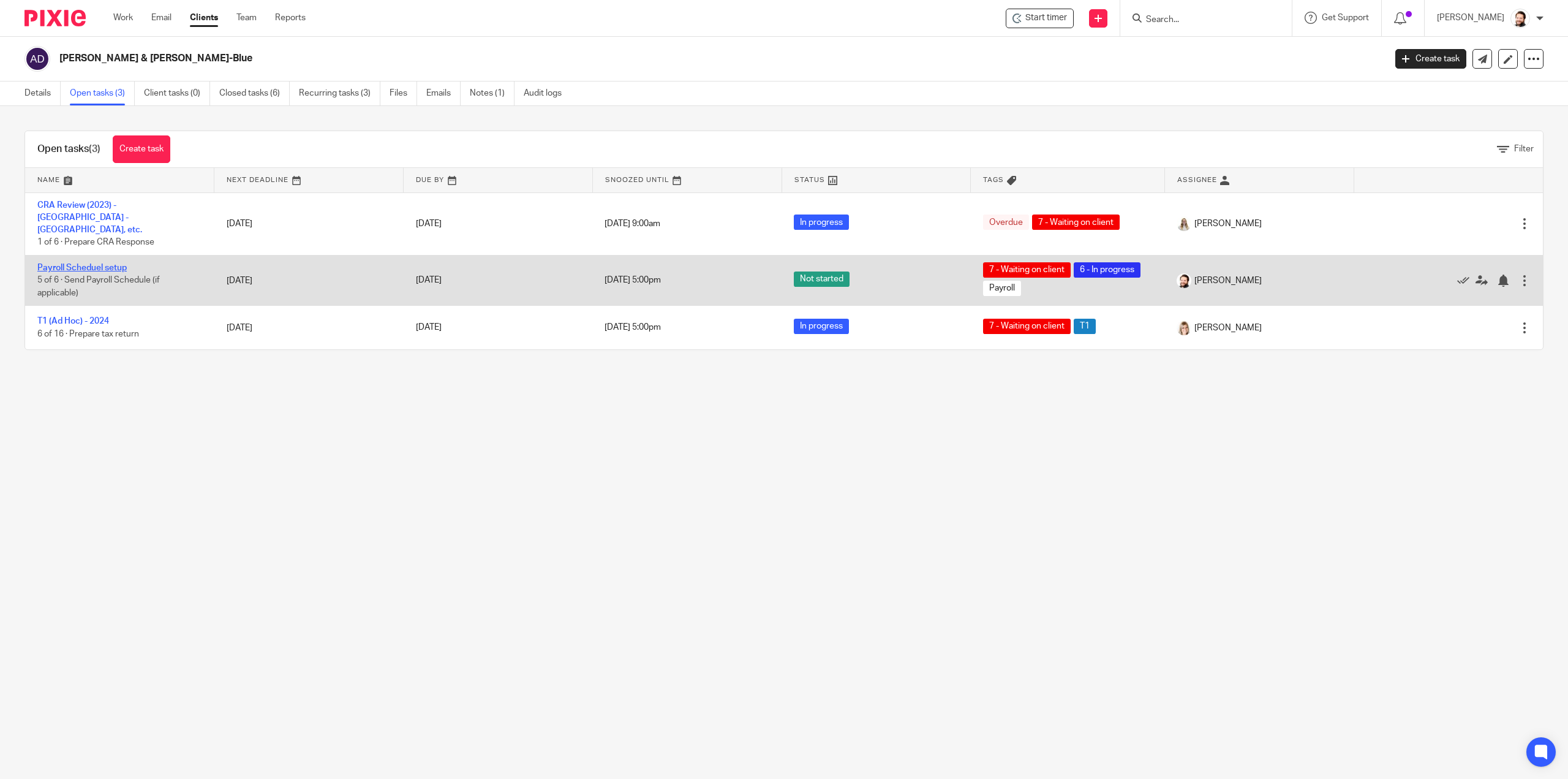
click at [97, 264] on link "Payroll Scheduel setup" at bounding box center [81, 267] width 90 height 8
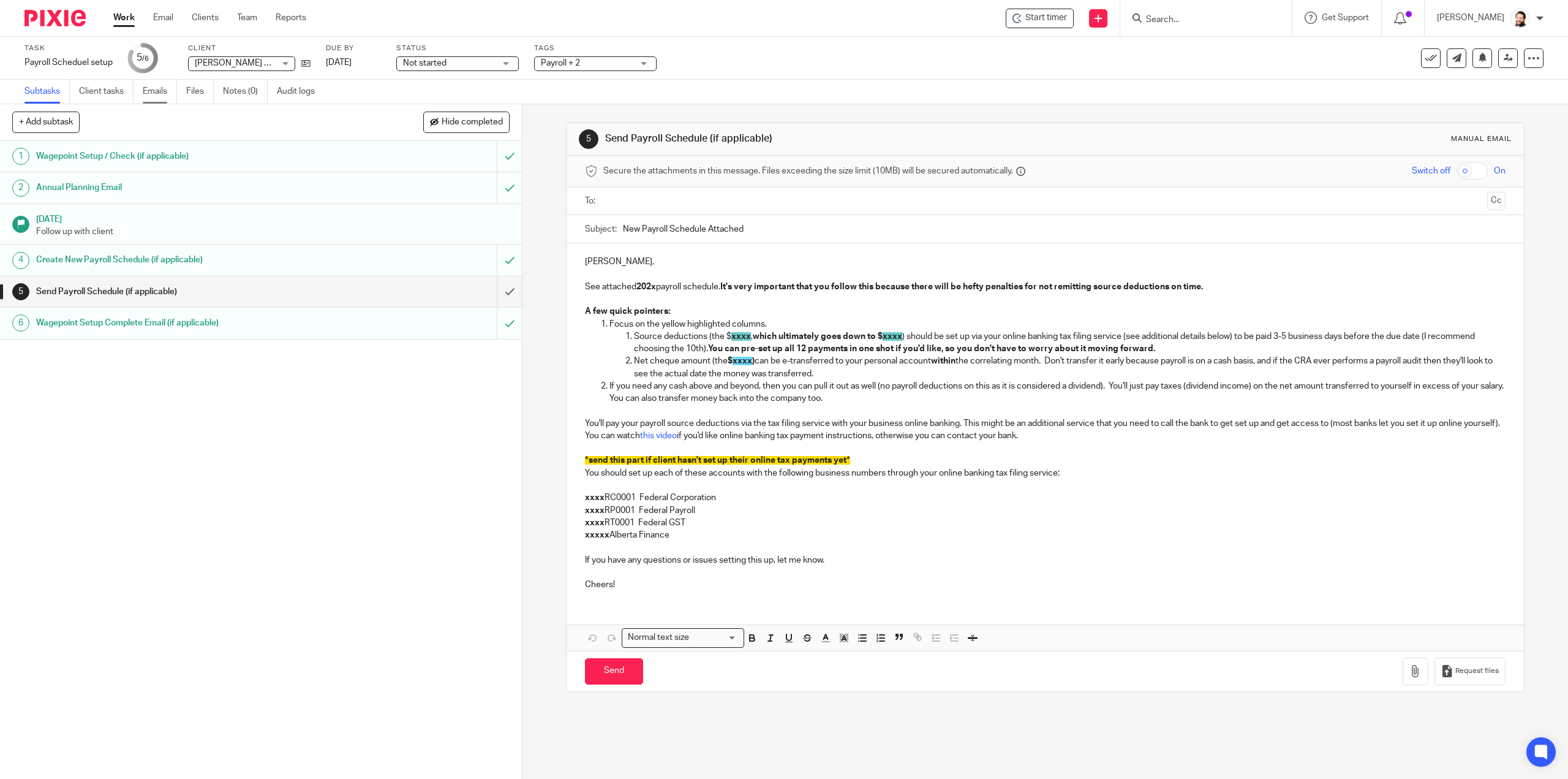
click at [152, 88] on link "Emails" at bounding box center [159, 92] width 34 height 24
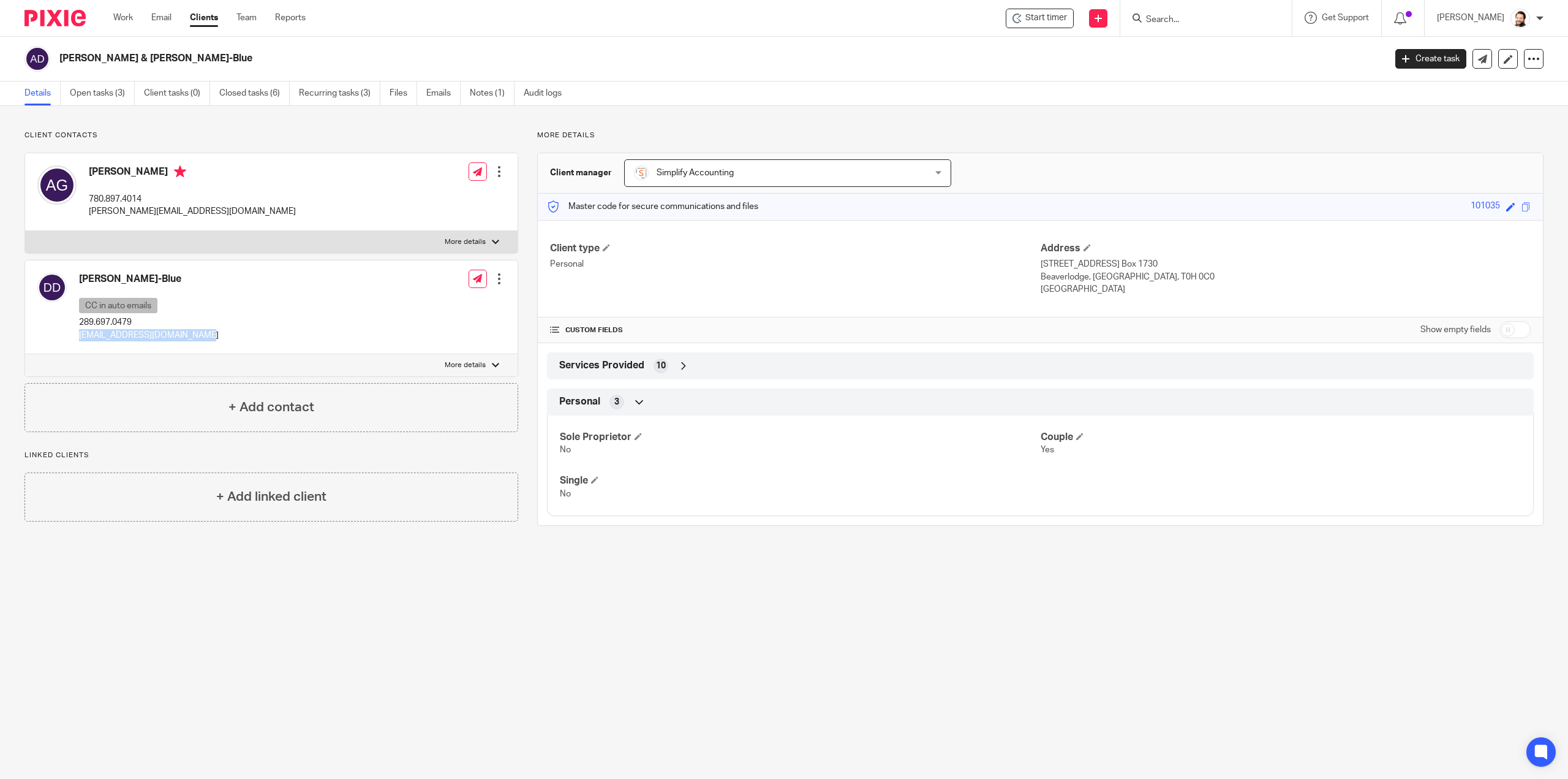
drag, startPoint x: 208, startPoint y: 333, endPoint x: 79, endPoint y: 342, distance: 129.3
click at [79, 342] on div "[PERSON_NAME]-Blue CC in auto emails 289.697.0479 [EMAIL_ADDRESS][DOMAIN_NAME] …" at bounding box center [271, 306] width 492 height 93
copy p "[EMAIL_ADDRESS][DOMAIN_NAME]"
click at [500, 92] on link "Notes (1)" at bounding box center [492, 93] width 44 height 24
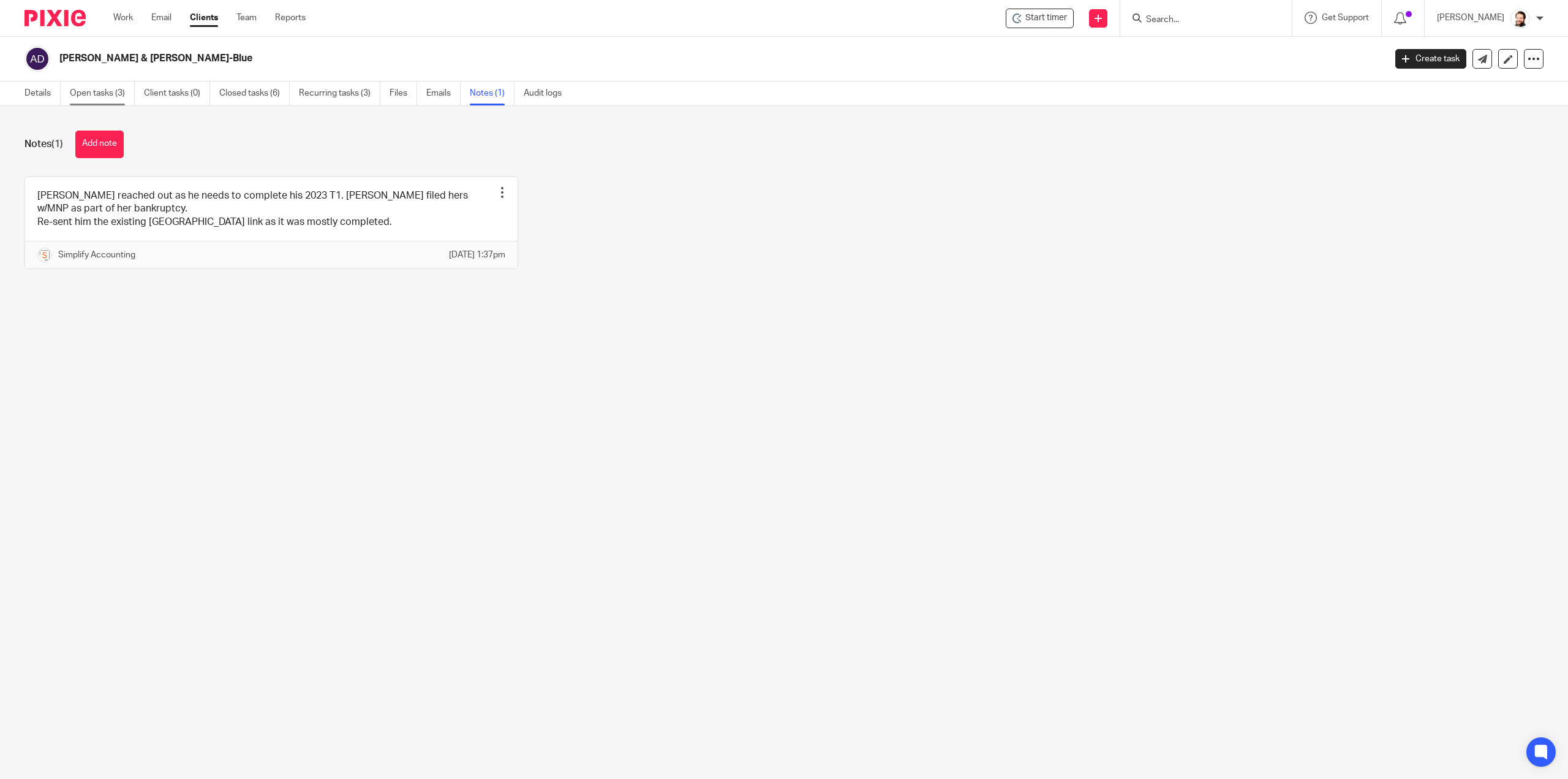
click at [110, 88] on link "Open tasks (3)" at bounding box center [102, 93] width 65 height 24
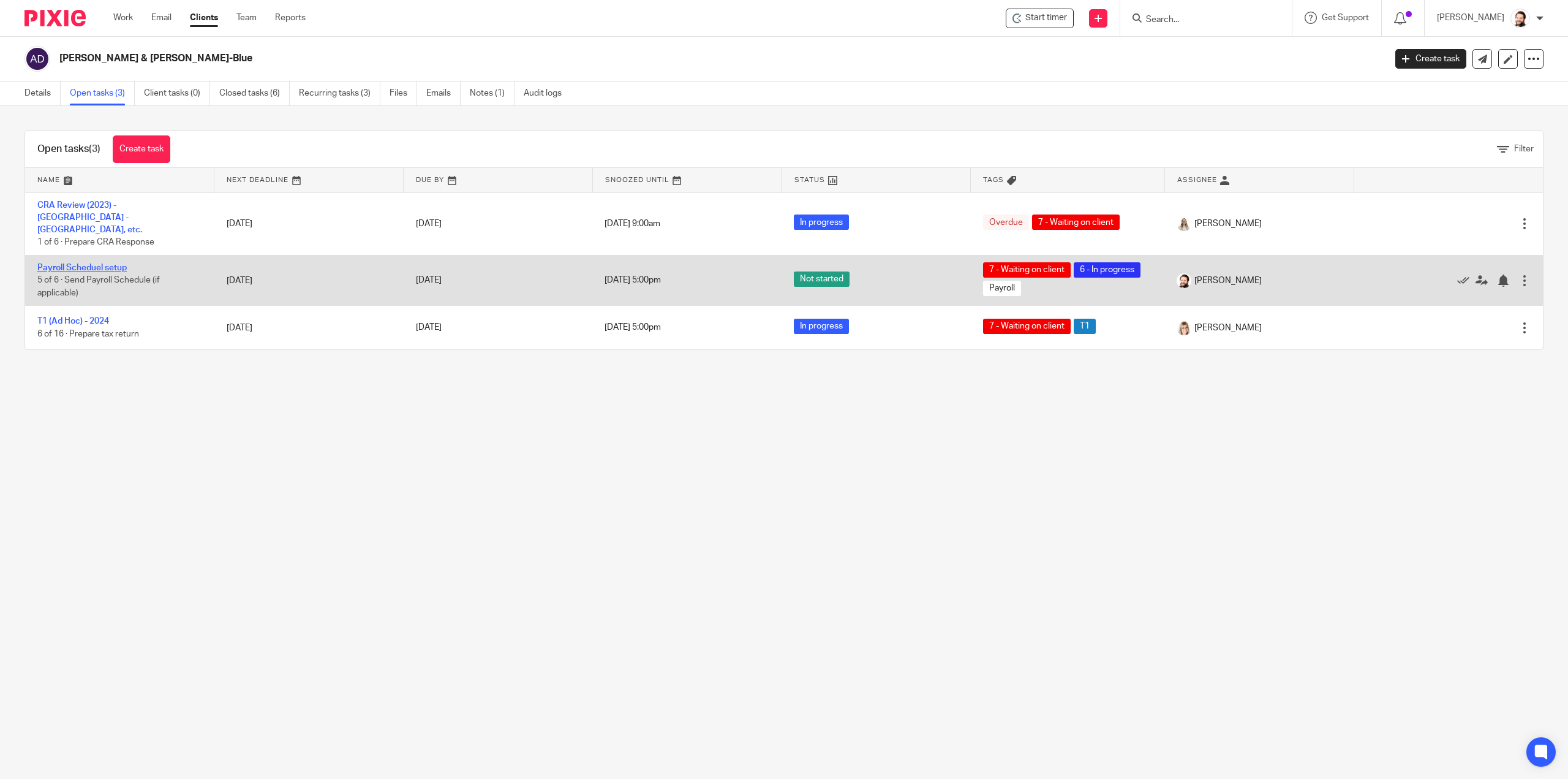
click at [117, 264] on link "Payroll Scheduel setup" at bounding box center [81, 267] width 90 height 8
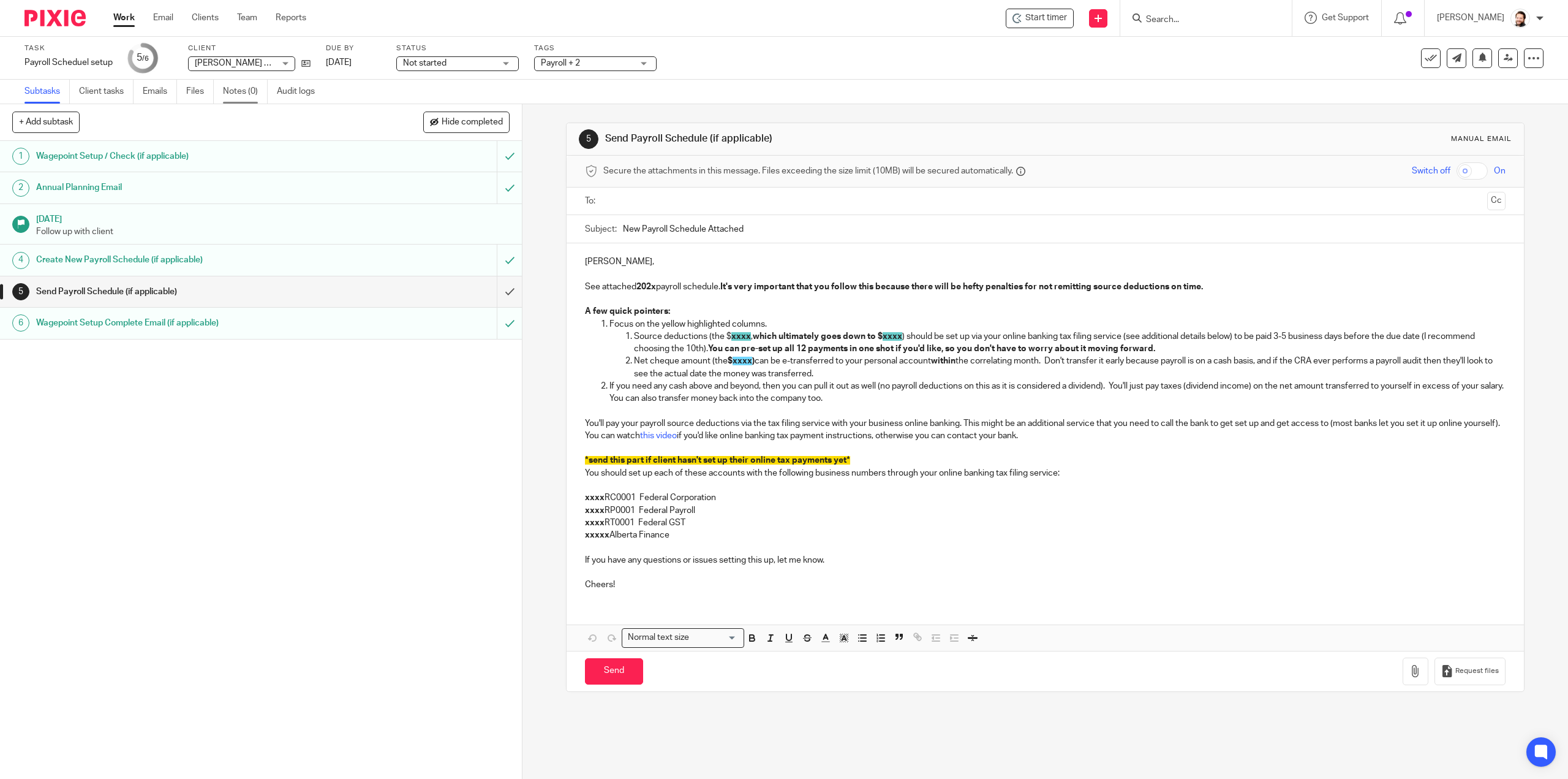
click at [237, 100] on link "Notes (0)" at bounding box center [245, 92] width 44 height 24
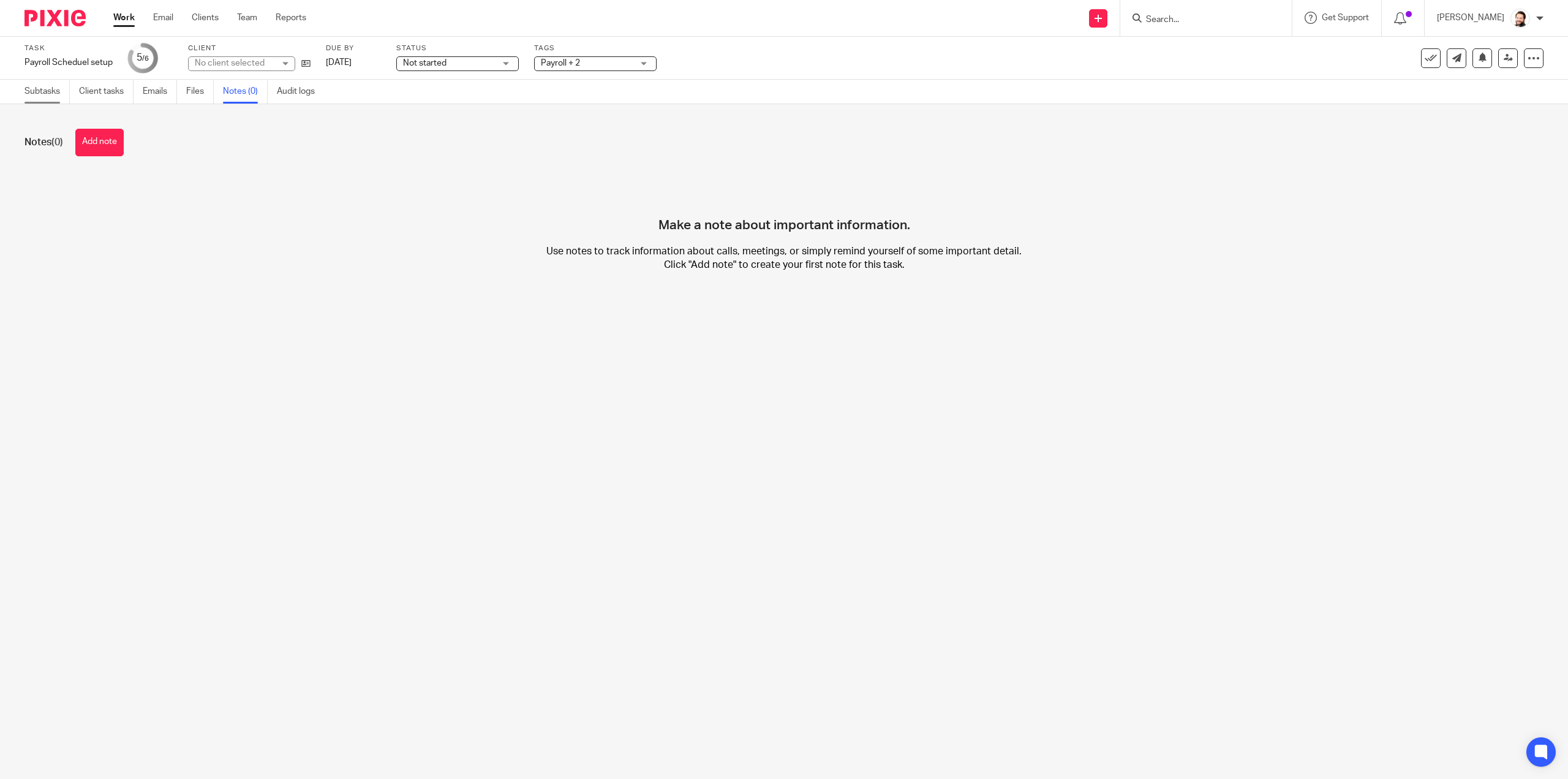
click at [46, 97] on link "Subtasks" at bounding box center [46, 92] width 45 height 24
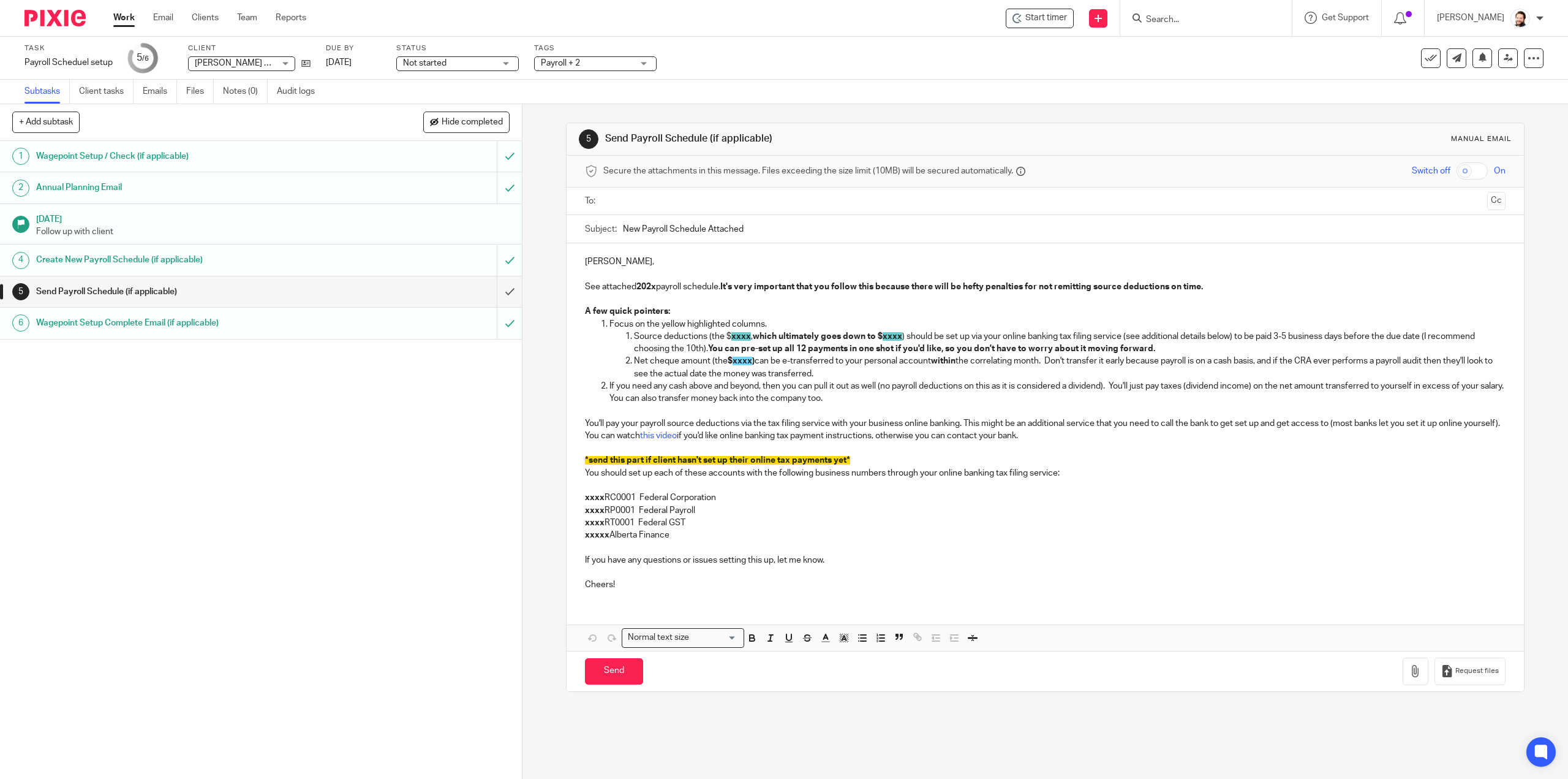
click at [823, 725] on div "5 Send Payroll Schedule (if applicable) Manual email Secure the attachments in …" at bounding box center [1045, 441] width 1045 height 674
click at [168, 253] on h1 "Create New Payroll Schedule (if applicable)" at bounding box center [185, 260] width 299 height 19
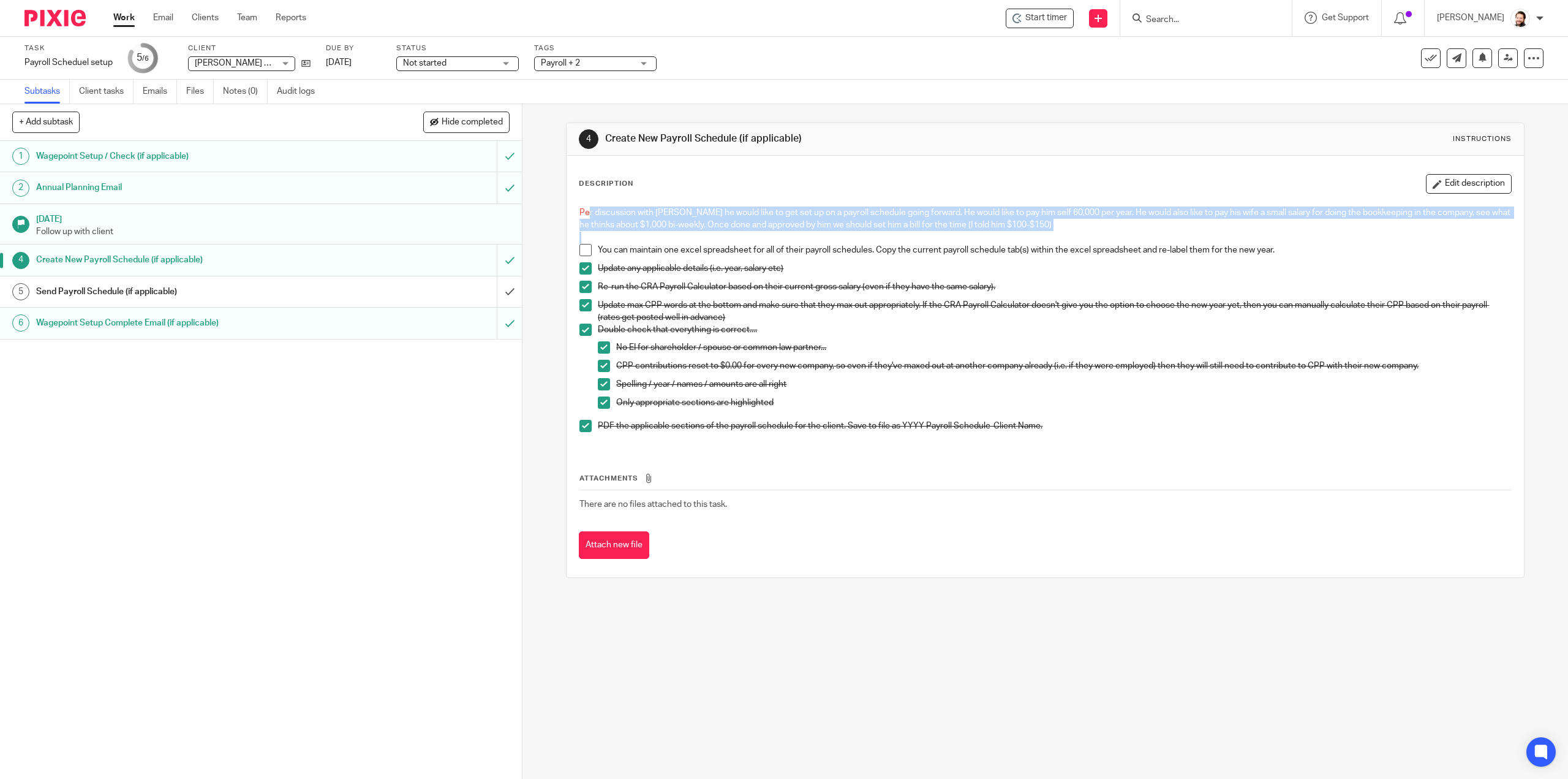
drag, startPoint x: 586, startPoint y: 210, endPoint x: 1069, endPoint y: 235, distance: 483.6
click at [1069, 235] on div "Per discussion with [PERSON_NAME] he would like to get set up on a payroll sche…" at bounding box center [1045, 324] width 944 height 247
click at [1076, 231] on p at bounding box center [1044, 237] width 932 height 12
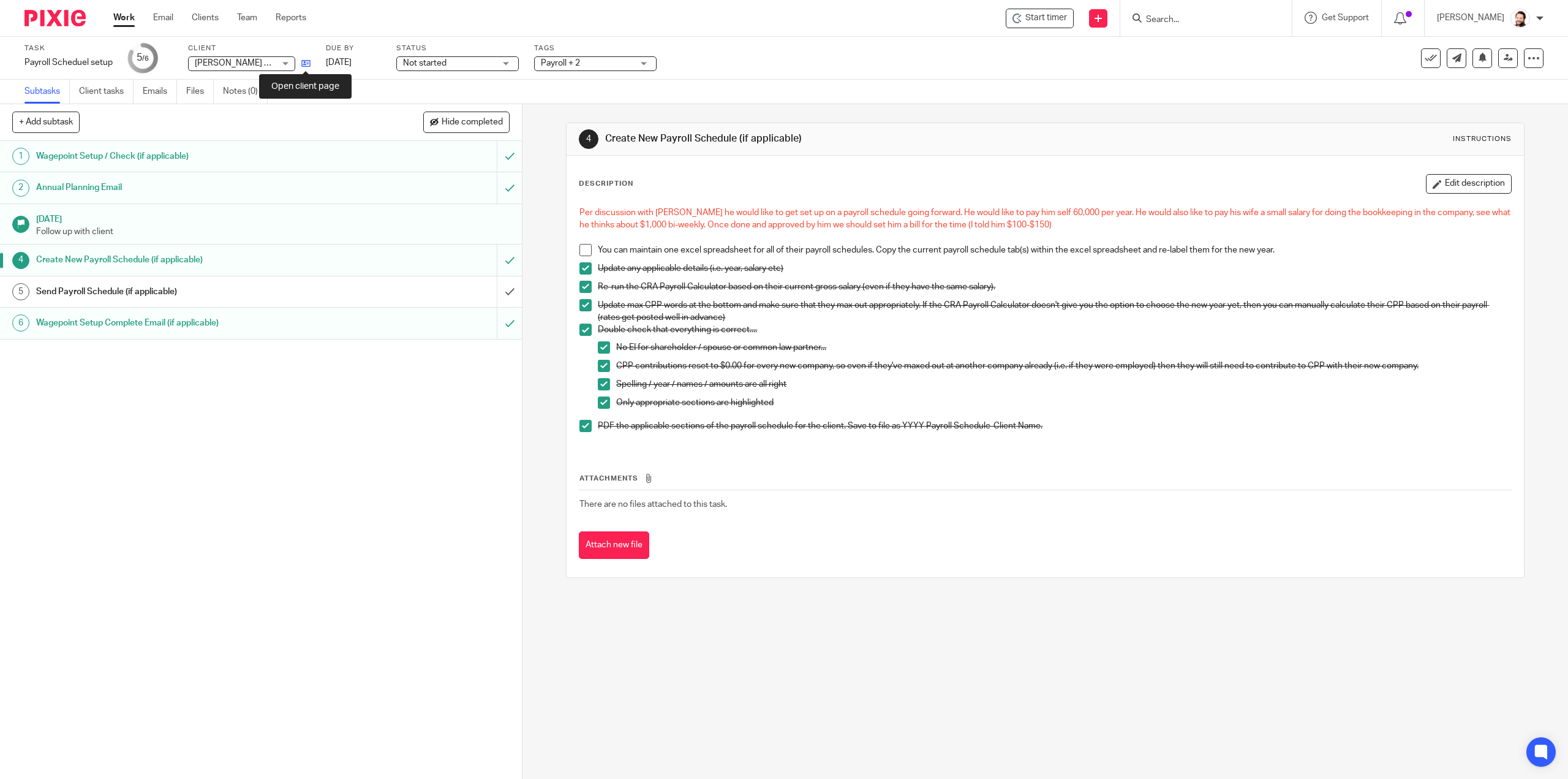
click at [309, 60] on icon at bounding box center [306, 64] width 9 height 9
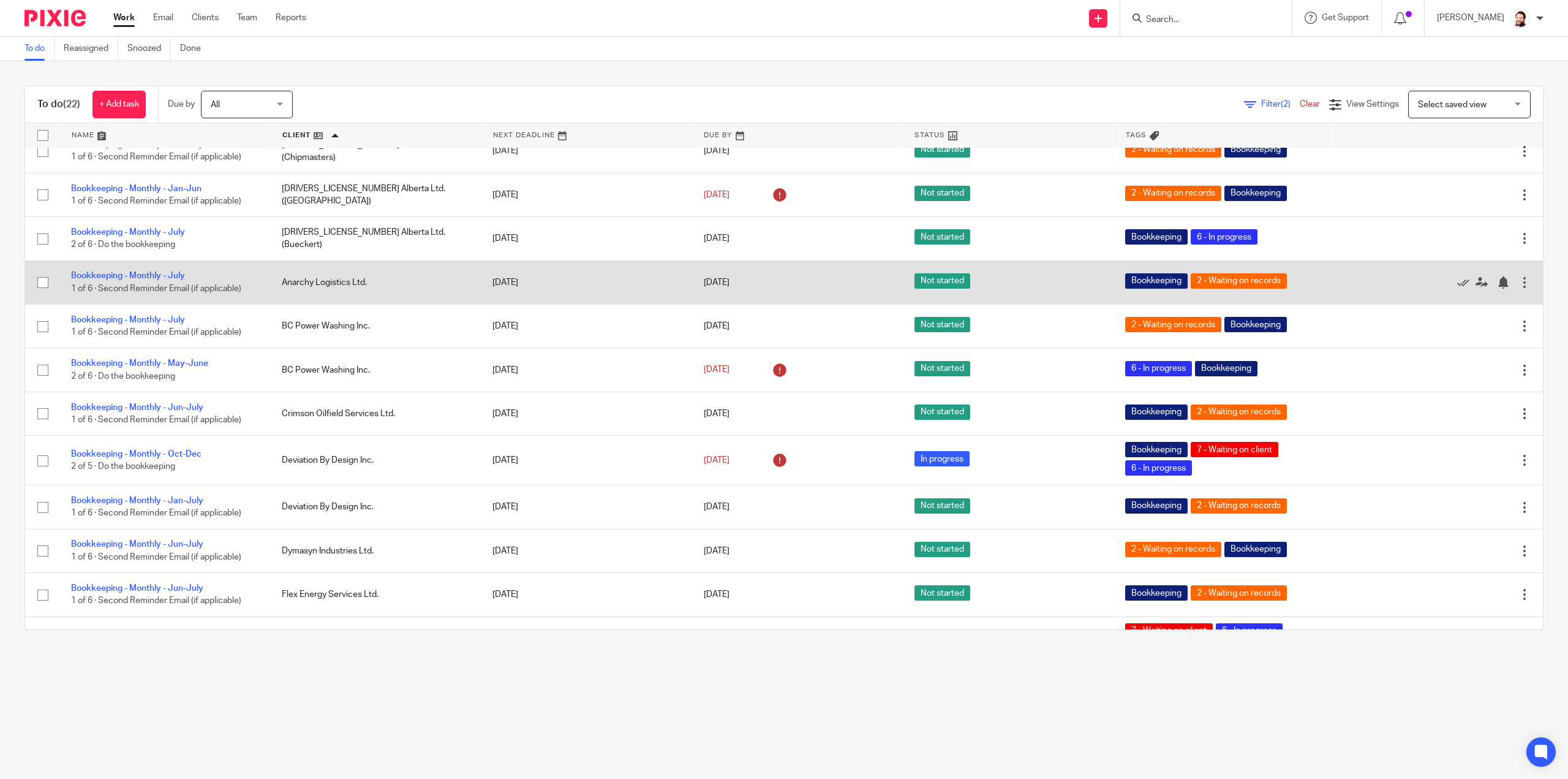
scroll to position [184, 0]
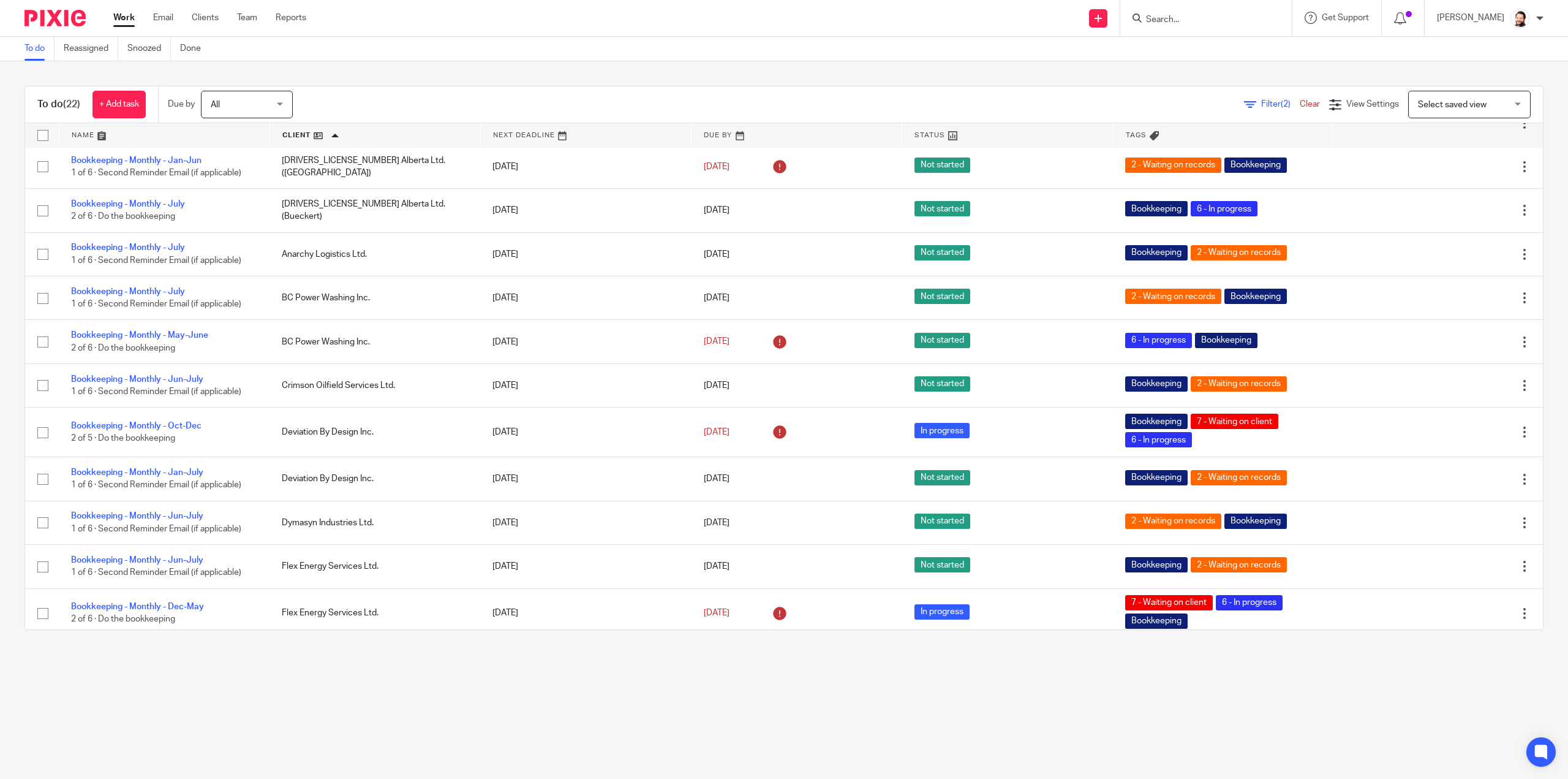
click at [1179, 9] on div at bounding box center [1205, 18] width 171 height 36
click at [1176, 17] on input "Search" at bounding box center [1200, 20] width 110 height 11
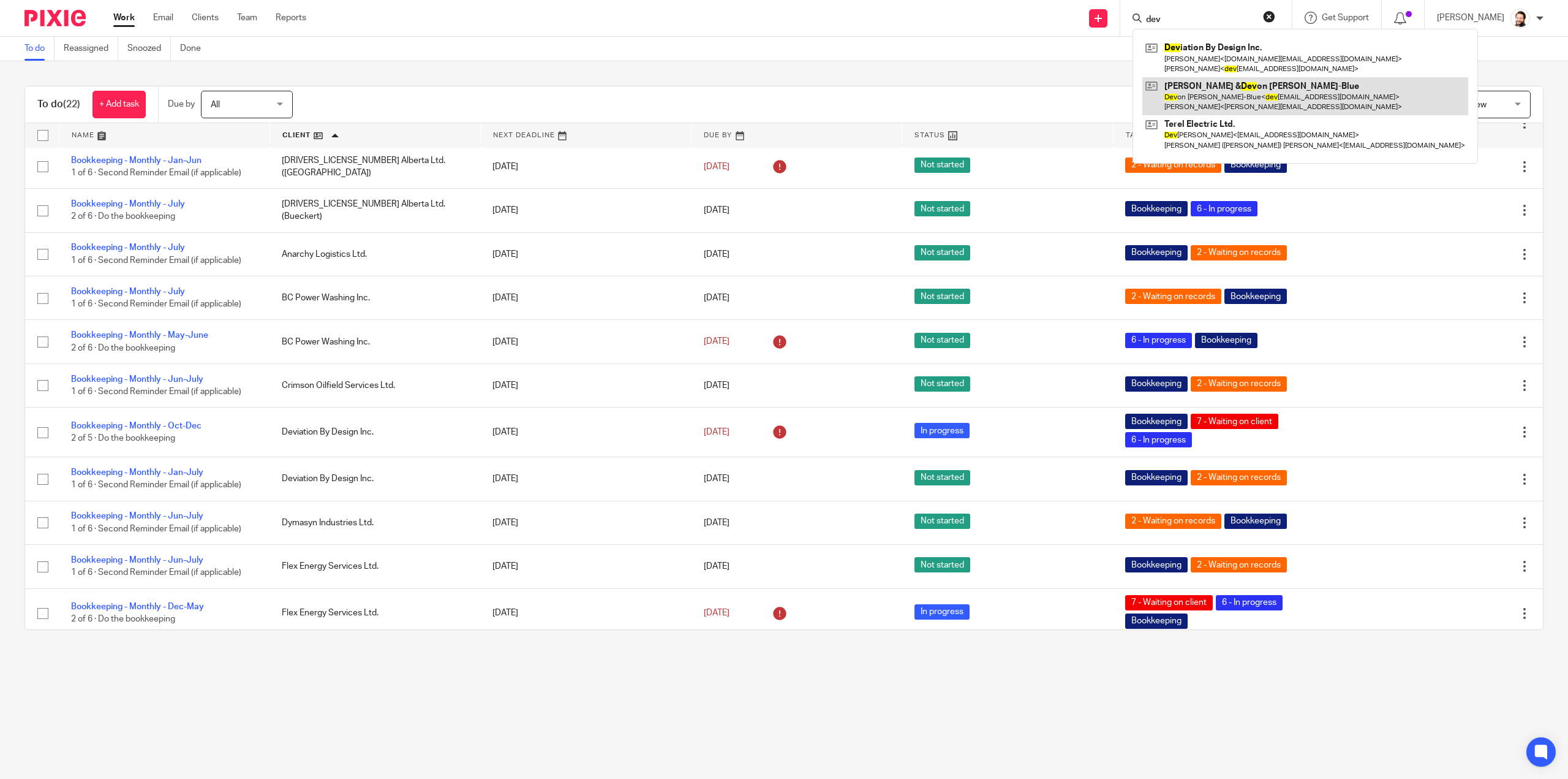
type input "dev"
click at [1240, 93] on link at bounding box center [1305, 95] width 326 height 38
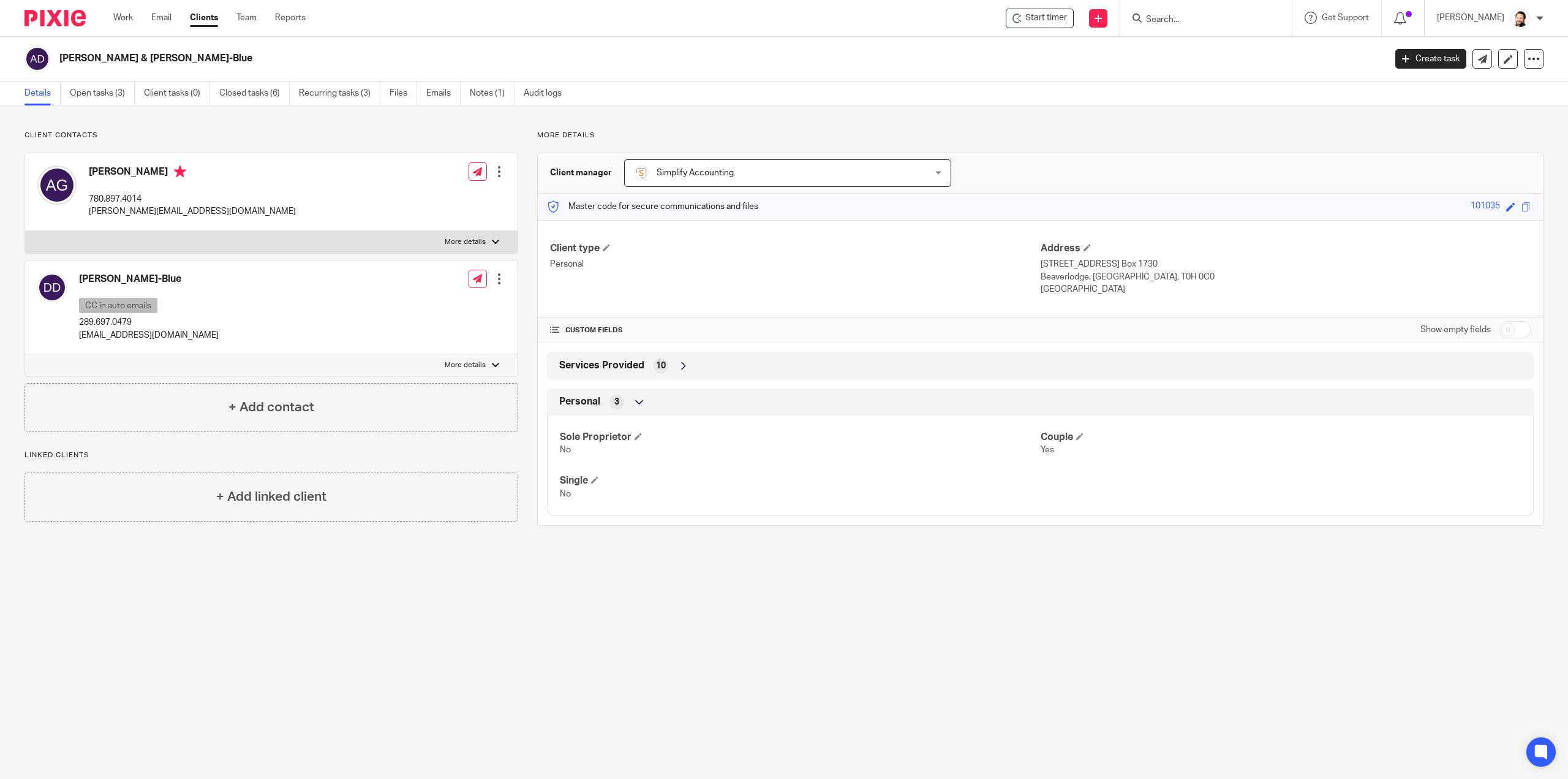
click at [451, 368] on p "More details" at bounding box center [465, 365] width 41 height 10
click at [25, 354] on input "More details" at bounding box center [24, 353] width 1 height 1
checkbox input "true"
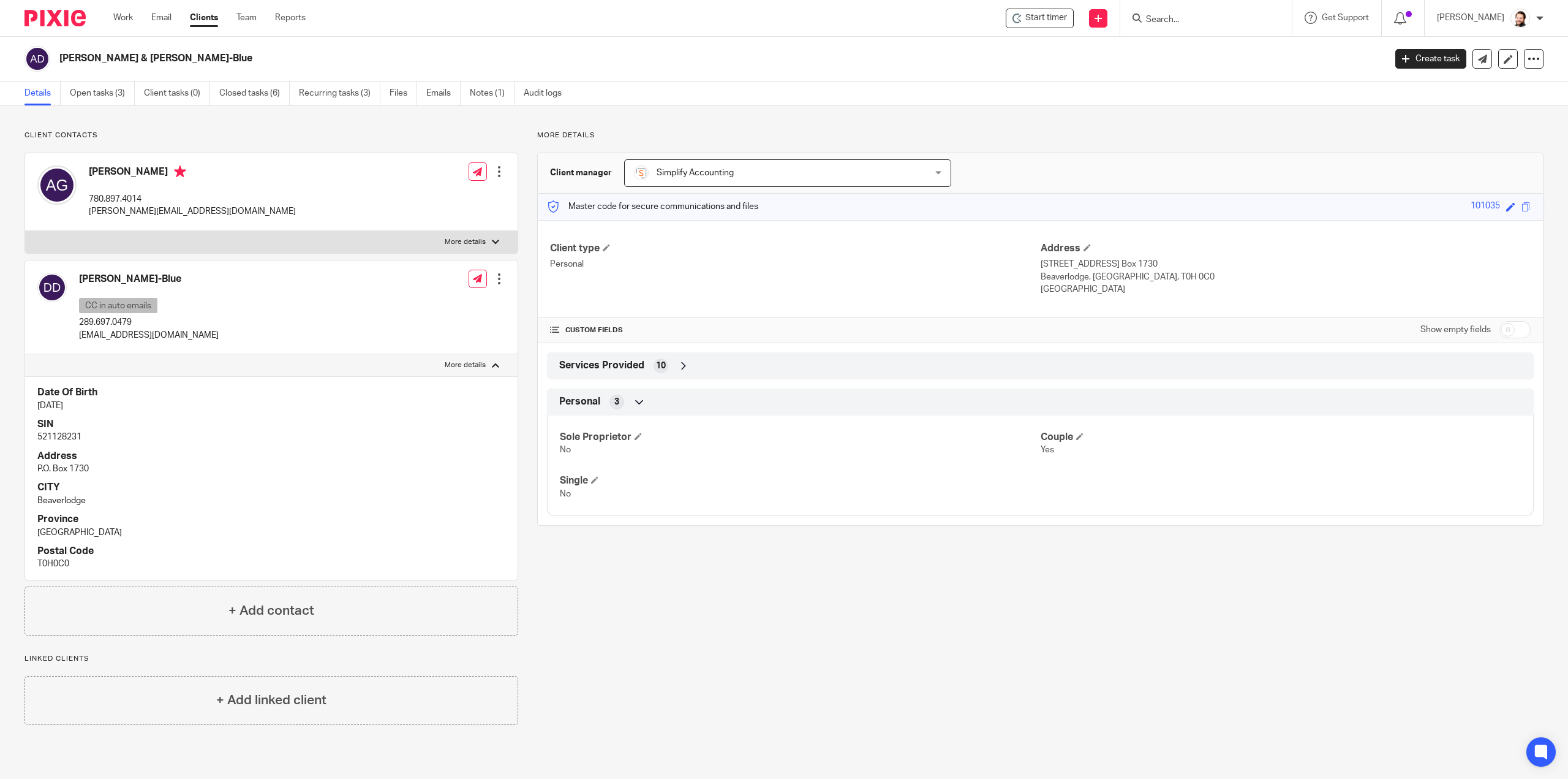
click at [501, 280] on div at bounding box center [499, 278] width 12 height 12
click at [414, 309] on link "Edit contact" at bounding box center [441, 304] width 117 height 18
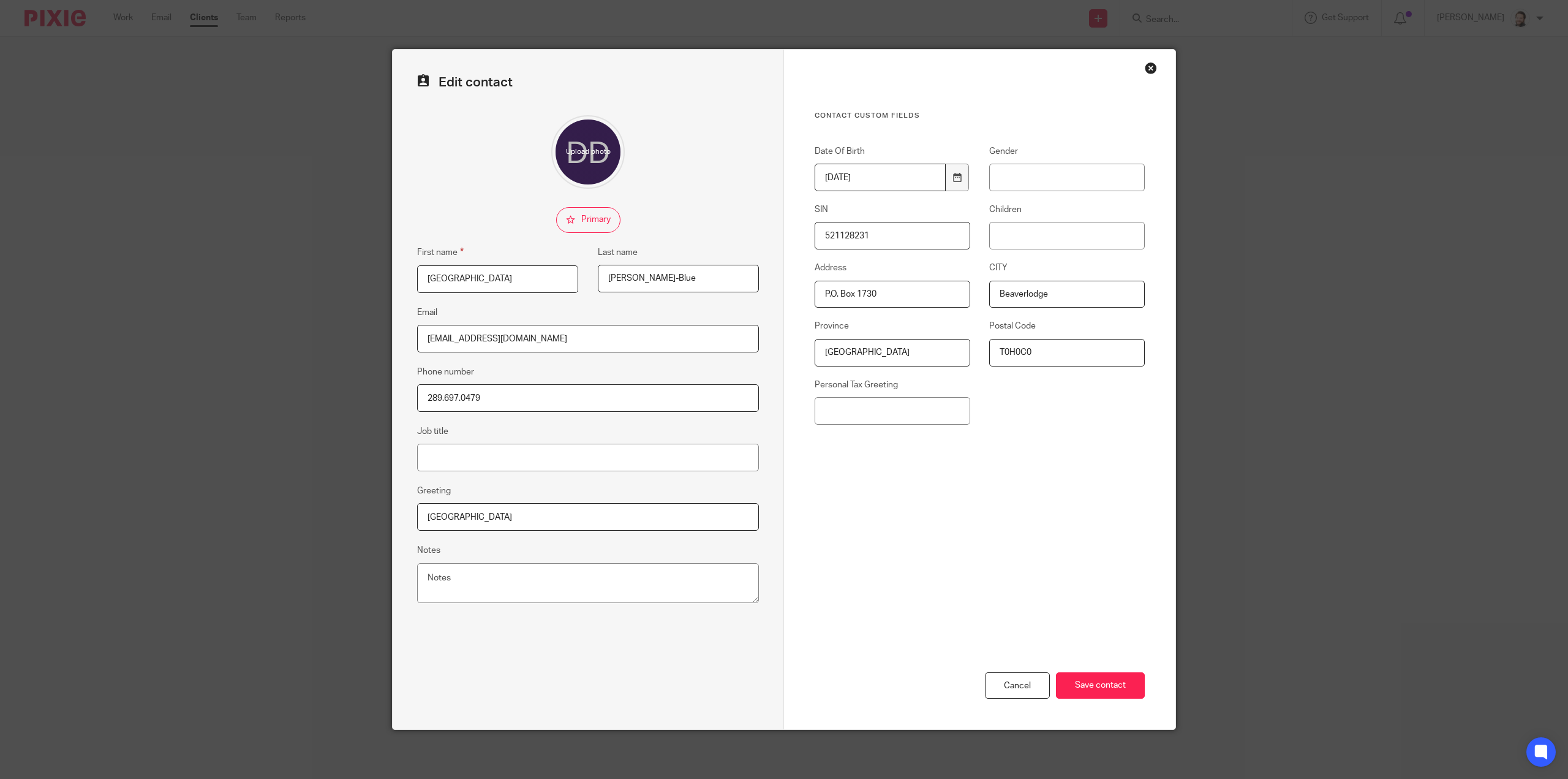
drag, startPoint x: 592, startPoint y: 340, endPoint x: 365, endPoint y: 361, distance: 228.0
click at [365, 361] on div "Edit contact First name Devon Last name Deschamps-Blue Email devon.deschamps93@…" at bounding box center [784, 390] width 1568 height 779
click at [454, 573] on textarea "Notes" at bounding box center [588, 584] width 342 height 41
paste textarea "devon.deschamps93@gmail.com"
click at [578, 575] on textarea "devon.deschamps93@gmail.com" at bounding box center [588, 584] width 342 height 41
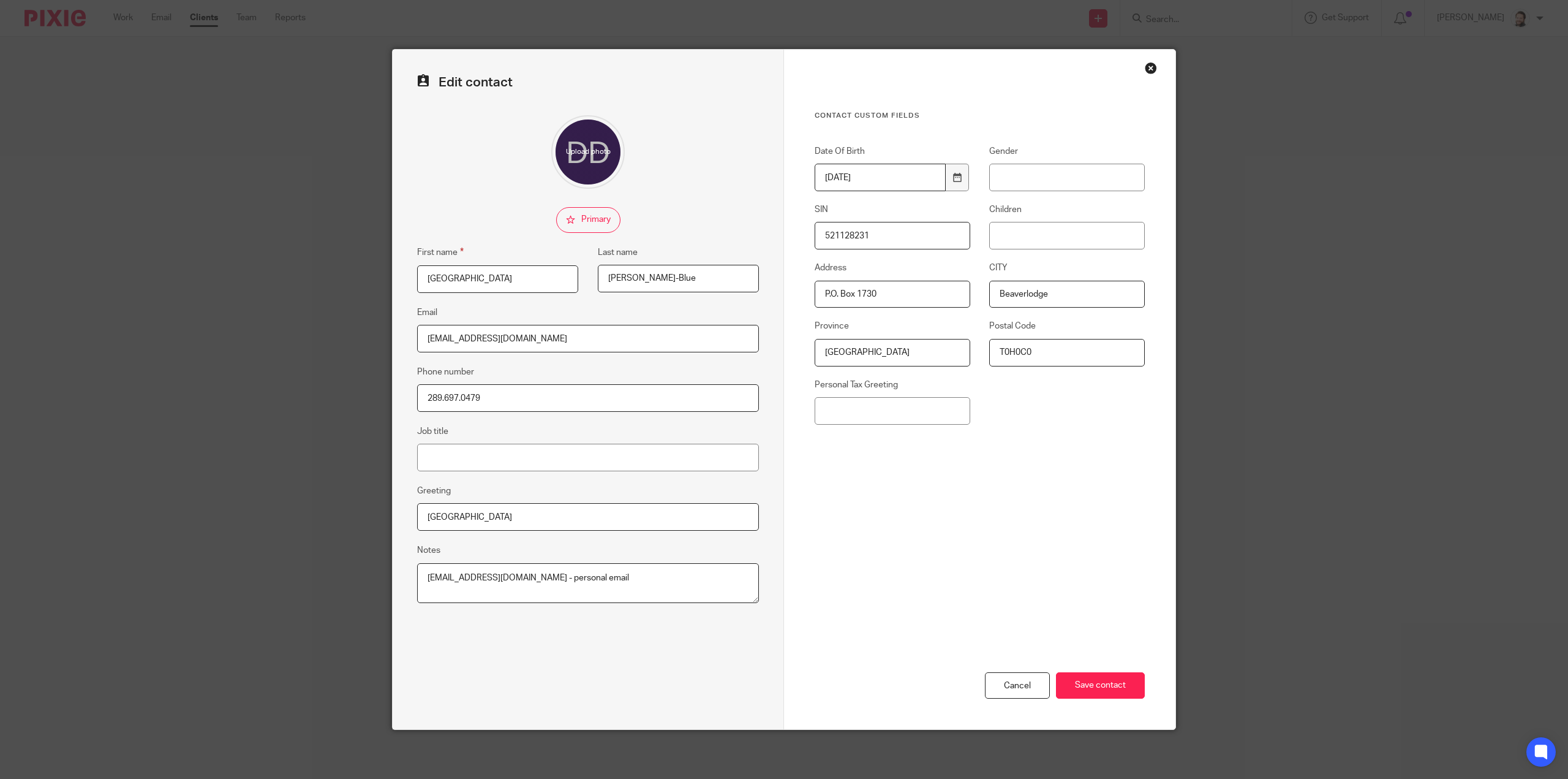
type textarea "devon.deschamps93@gmail.com - personal email"
drag, startPoint x: 561, startPoint y: 338, endPoint x: 178, endPoint y: 367, distance: 384.1
click at [166, 375] on div "Edit contact First name Devon Last name Deschamps-Blue Email devon.deschamps93@…" at bounding box center [784, 390] width 1568 height 779
paste input "mhcl.incorporated"
type input "mhcl.incorporated@gmail.com"
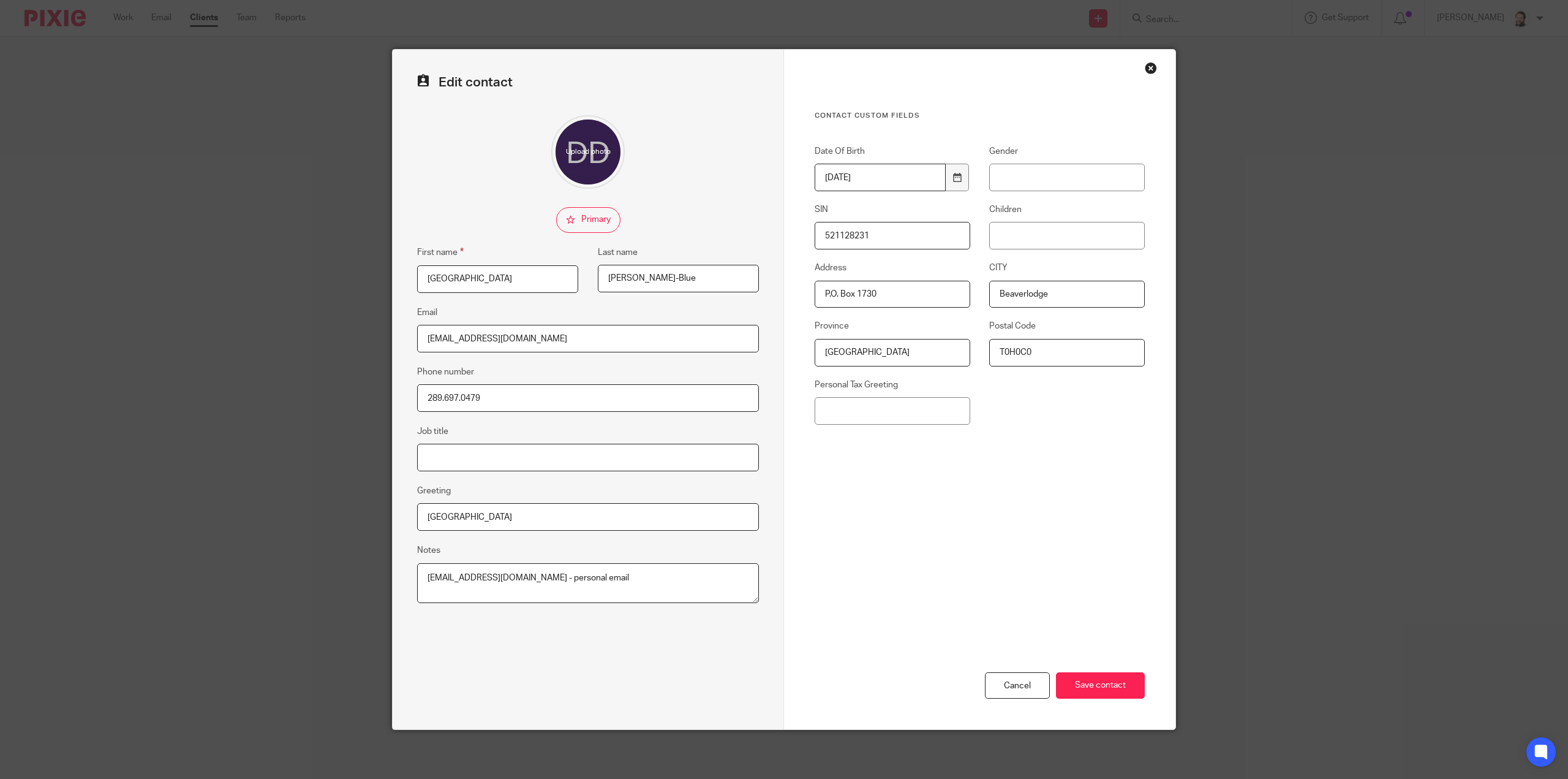
click at [445, 464] on input "Job title" at bounding box center [588, 457] width 342 height 28
click at [952, 554] on div "Cancel Save contact" at bounding box center [980, 641] width 330 height 175
click at [1109, 682] on input "Save contact" at bounding box center [1101, 685] width 89 height 26
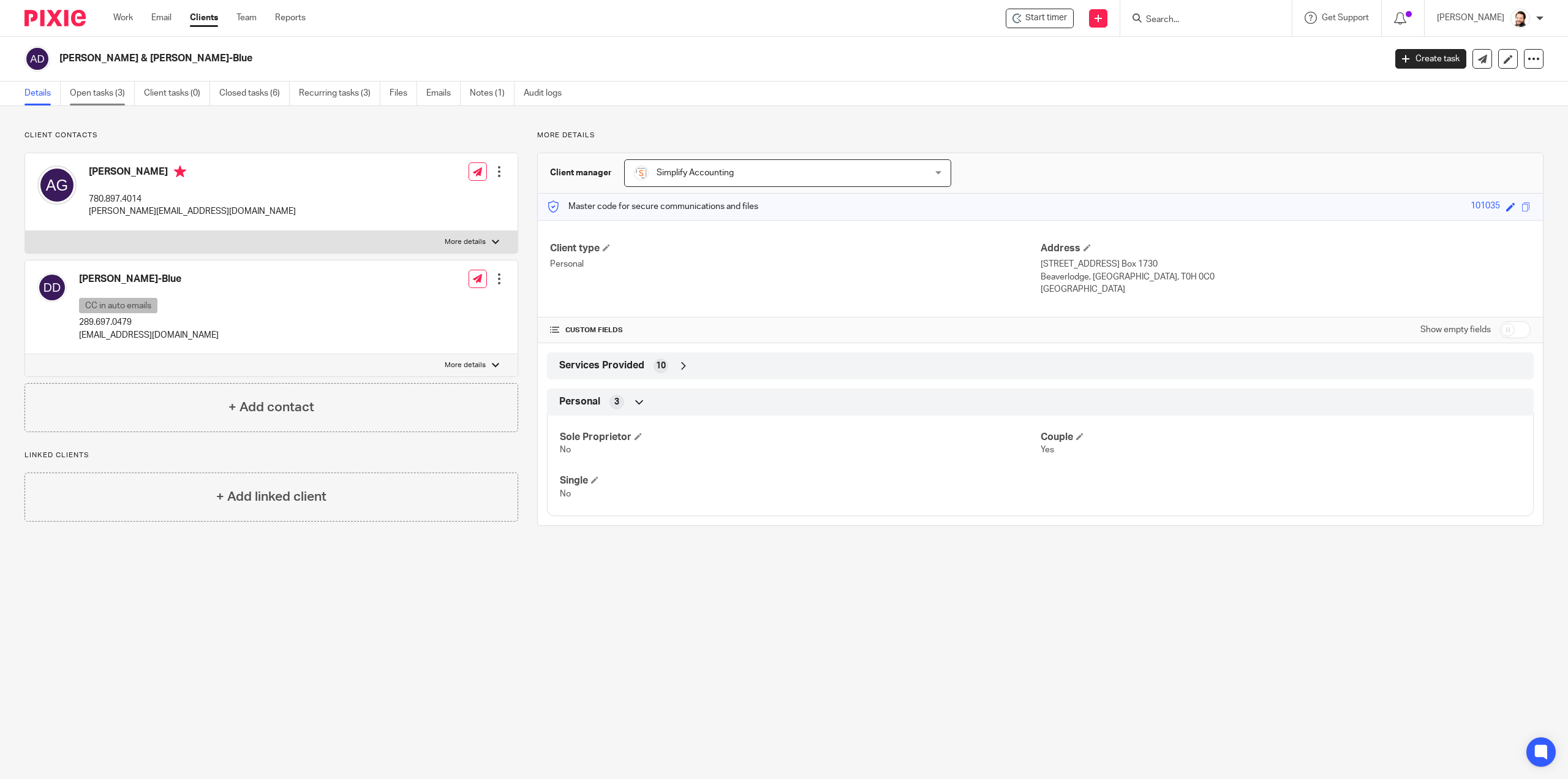
click at [120, 104] on link "Open tasks (3)" at bounding box center [102, 93] width 65 height 24
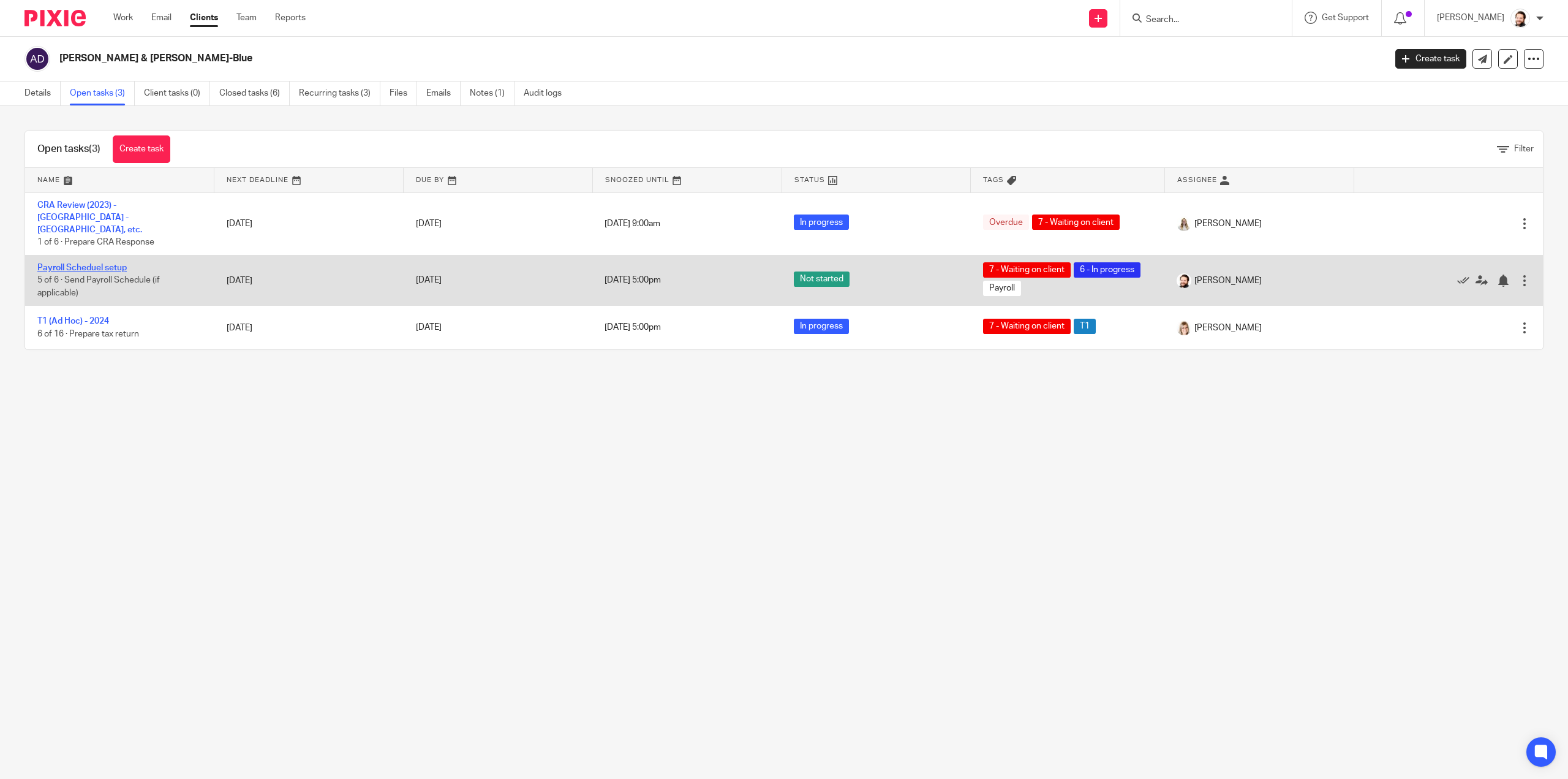
click at [115, 264] on link "Payroll Scheduel setup" at bounding box center [81, 267] width 90 height 8
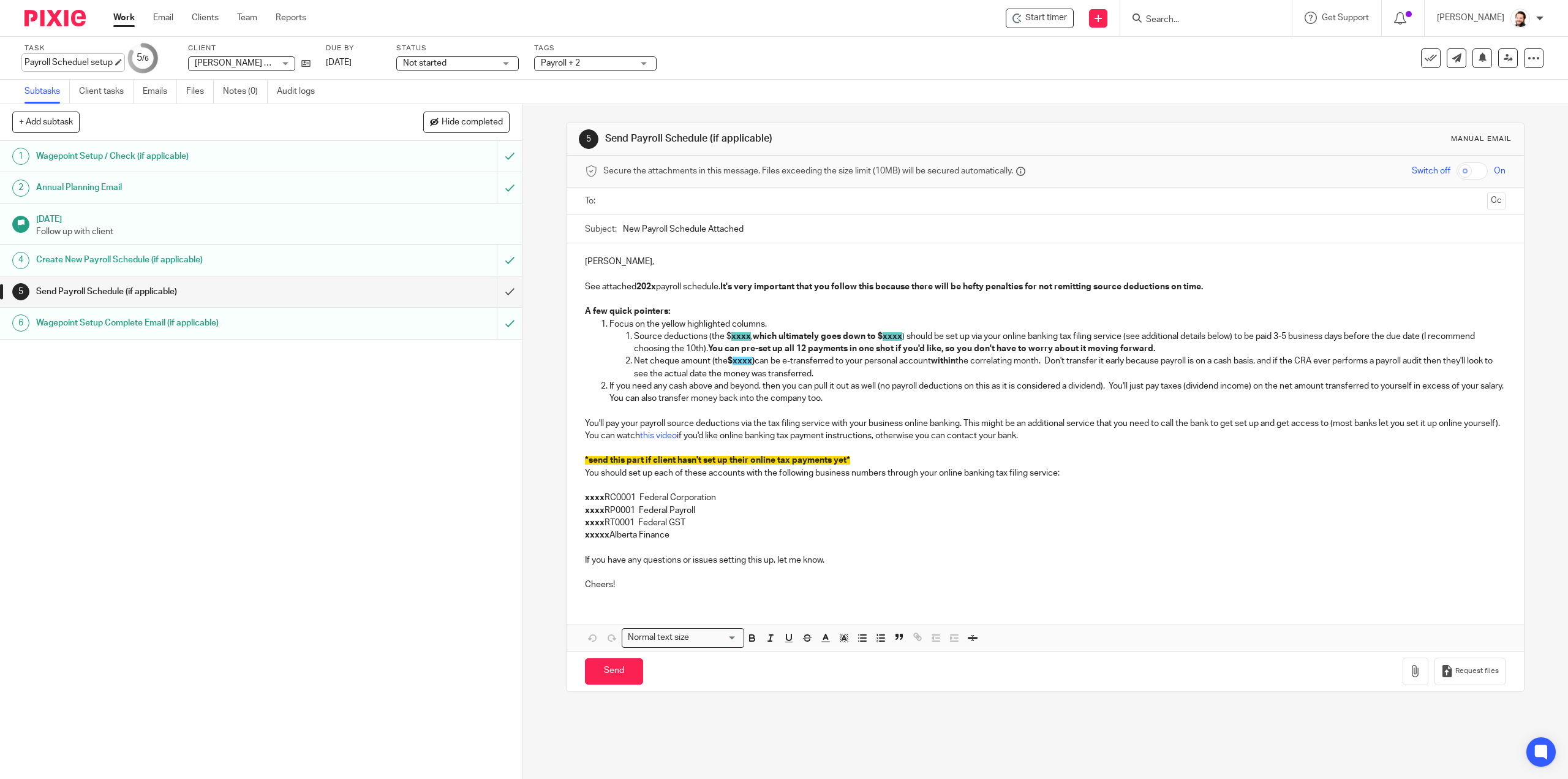
click at [83, 59] on div "Payroll Scheduel setup Save Payroll Scheduel setup" at bounding box center [68, 62] width 88 height 12
click at [93, 64] on input "Payroll Scheduel setup" at bounding box center [114, 63] width 179 height 14
type input "Payroll Schedule setup"
click at [165, 68] on link "Save" at bounding box center [174, 63] width 19 height 12
click at [129, 23] on link "Work" at bounding box center [124, 18] width 21 height 12
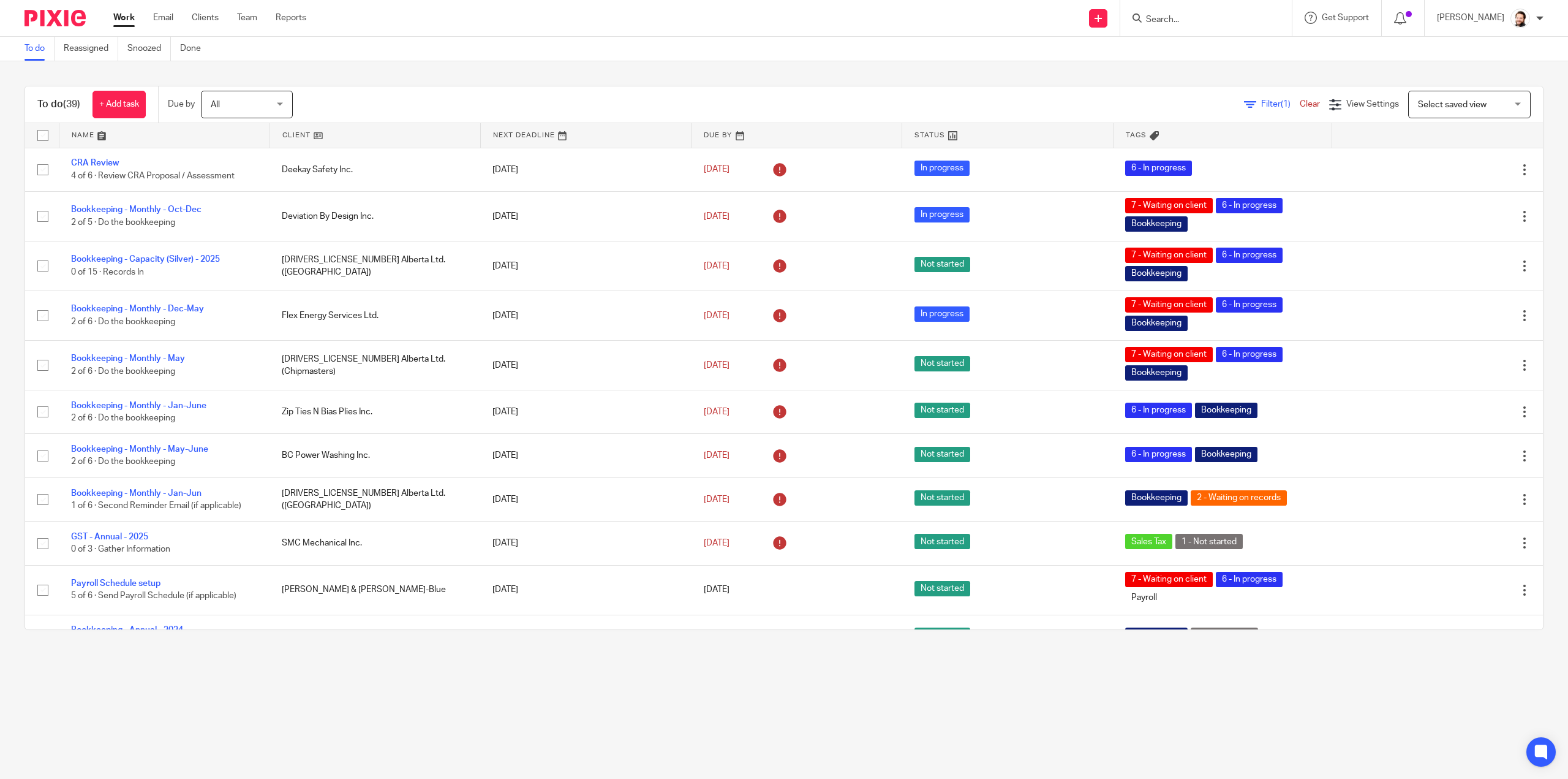
click at [1418, 104] on span "Select saved view" at bounding box center [1452, 105] width 68 height 8
click at [1418, 103] on div "Select saved view" at bounding box center [1452, 104] width 68 height 8
click at [1281, 106] on span "(1)" at bounding box center [1286, 104] width 10 height 8
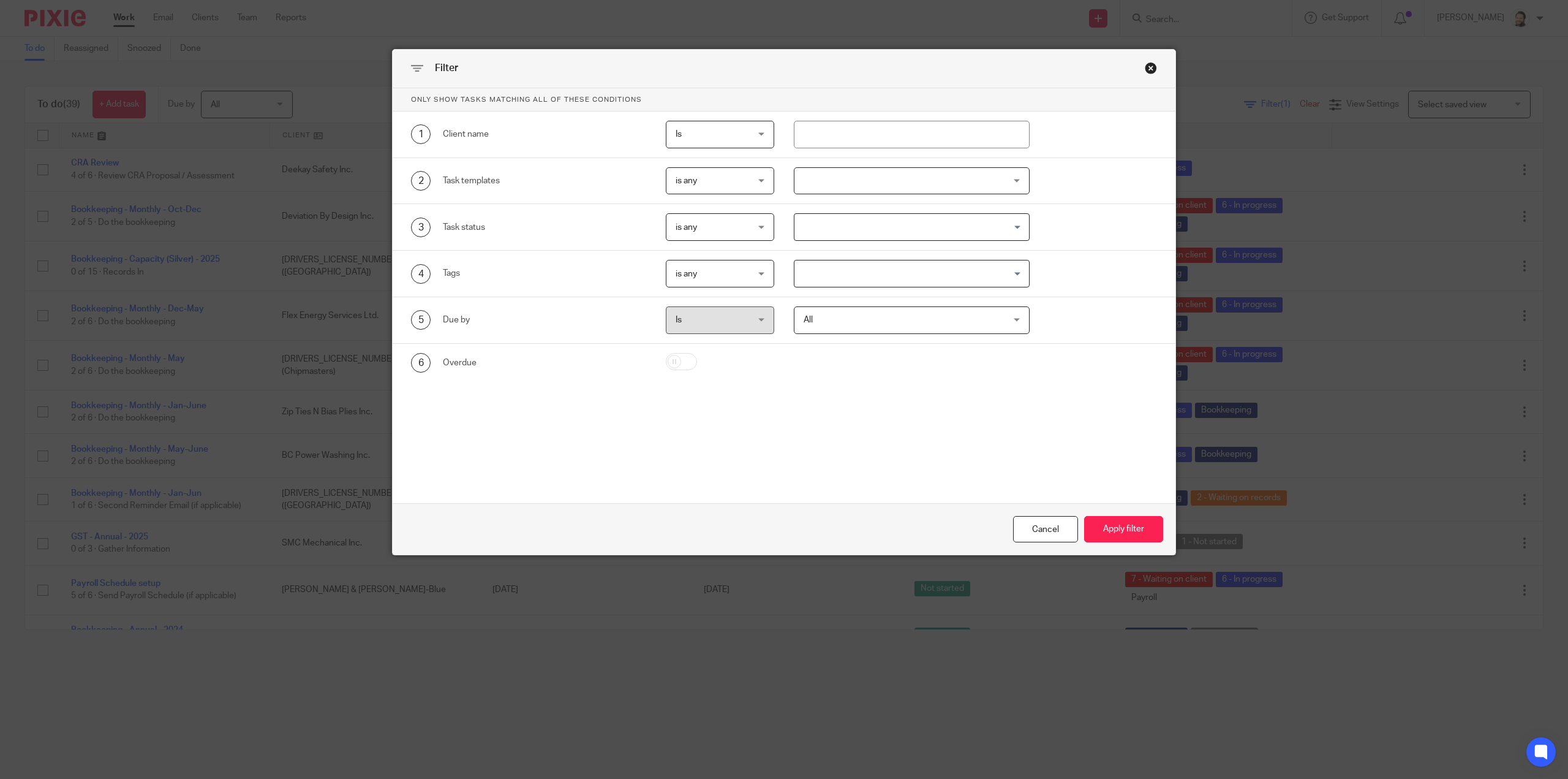
click at [945, 197] on div "2 Task templates is any is any is any is none is_any Disengagement Incorporatio…" at bounding box center [784, 181] width 783 height 46
click at [932, 180] on div at bounding box center [911, 181] width 236 height 28
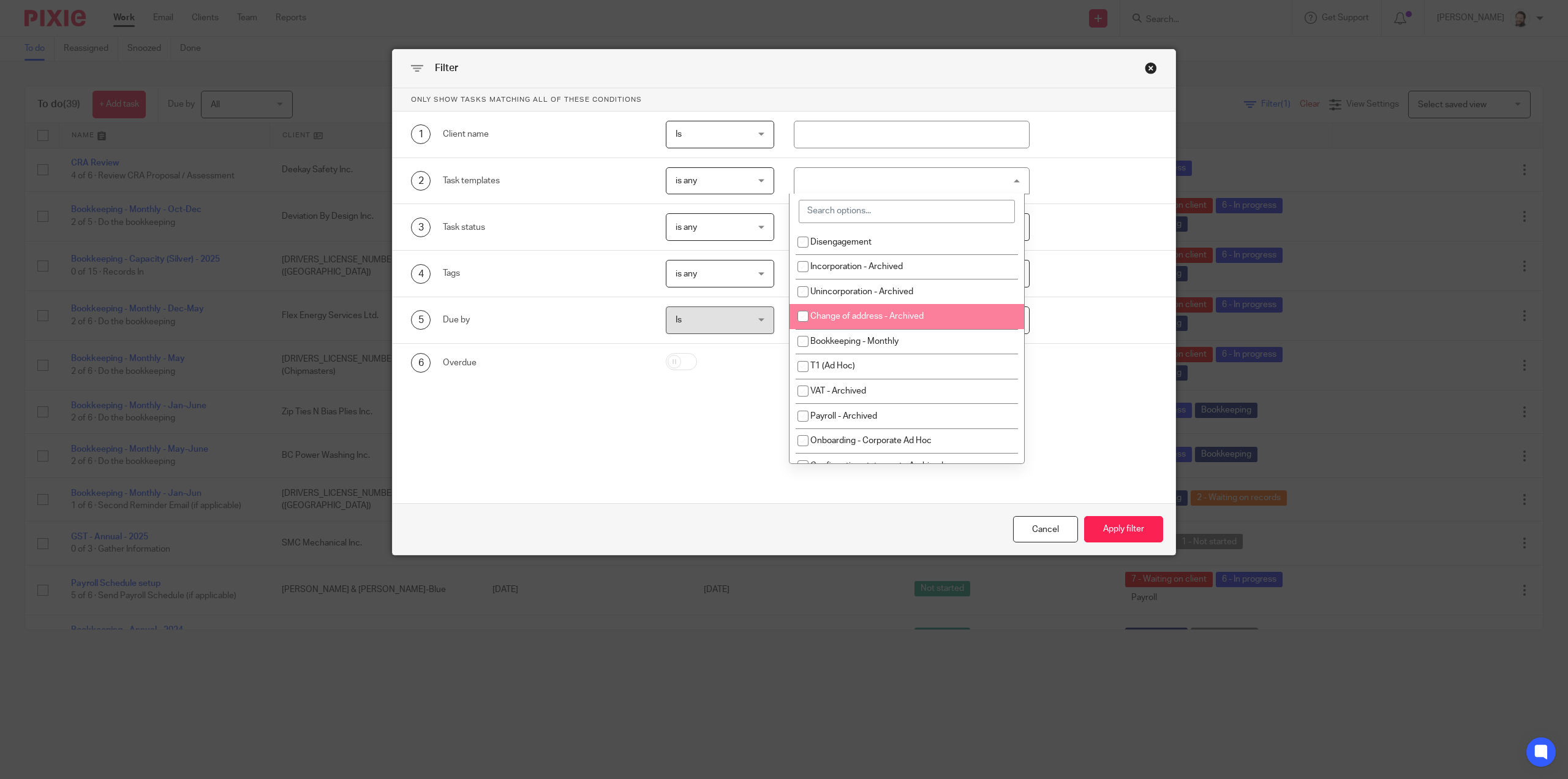
click at [850, 328] on li "Change of address - Archived" at bounding box center [907, 315] width 235 height 25
checkbox input "false"
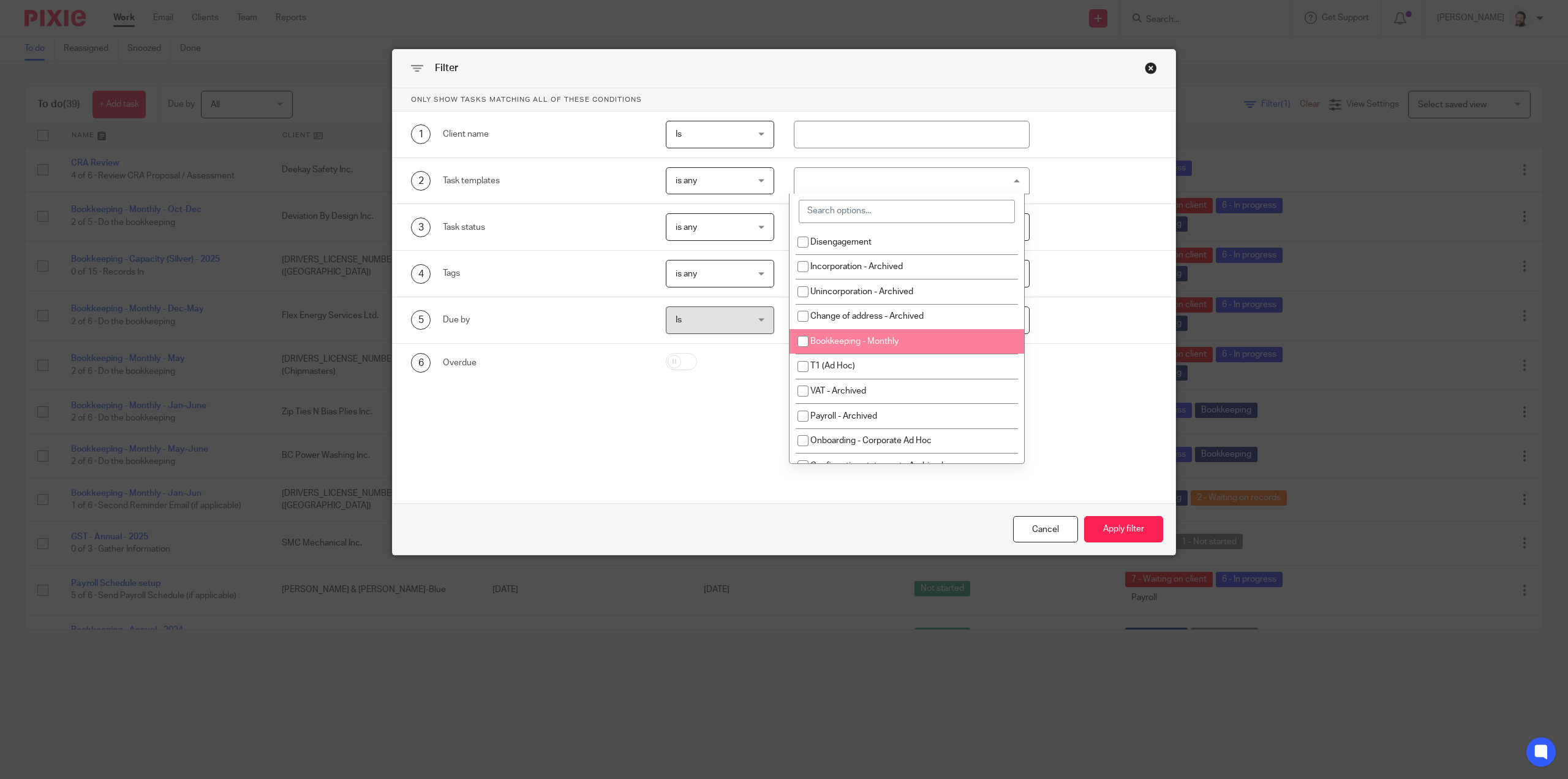
drag, startPoint x: 851, startPoint y: 339, endPoint x: 1036, endPoint y: 449, distance: 215.2
click at [852, 339] on span "Bookkeeping - Monthly" at bounding box center [854, 340] width 88 height 8
checkbox input "true"
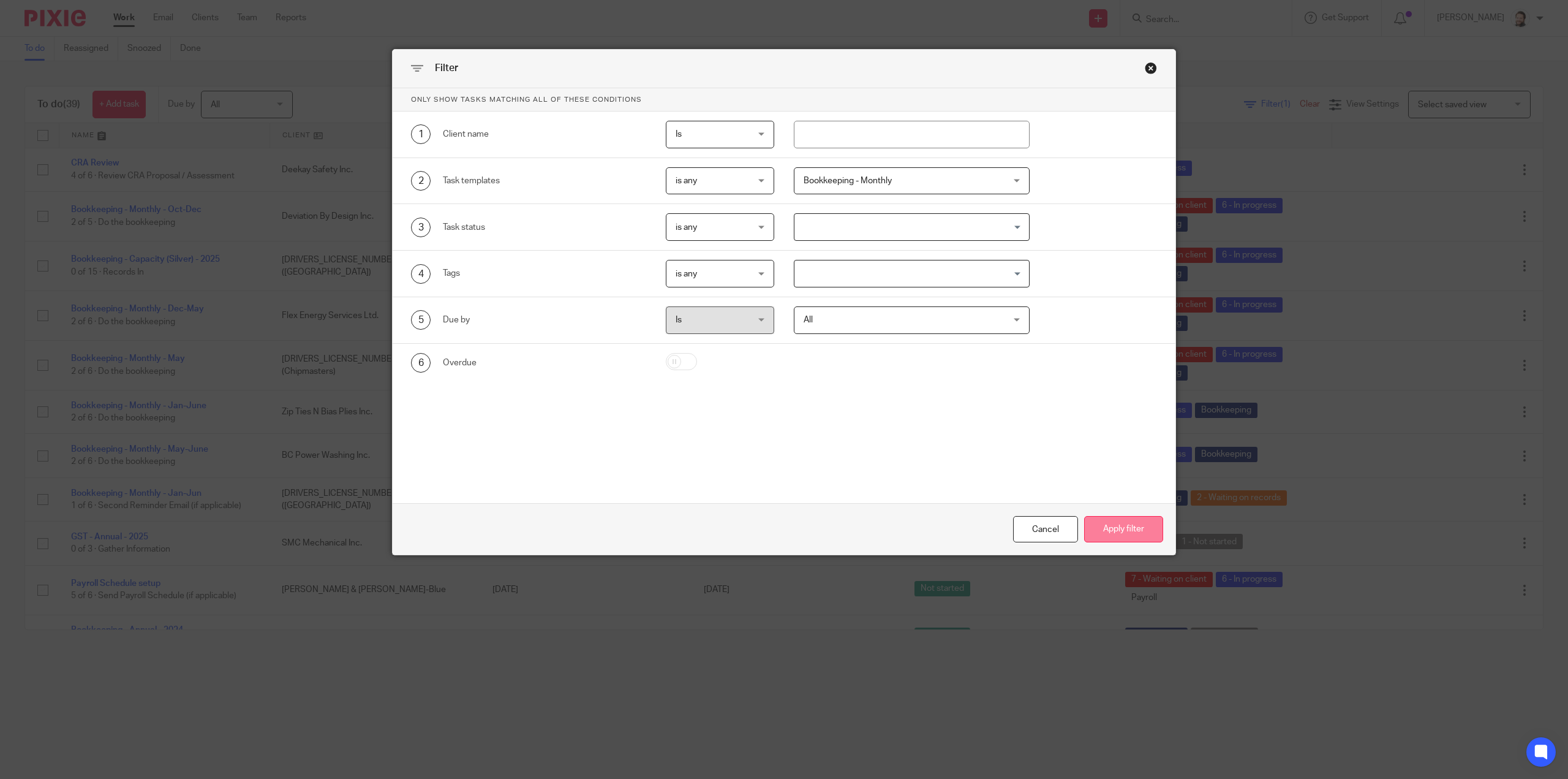
click at [1142, 525] on button "Apply filter" at bounding box center [1123, 529] width 79 height 26
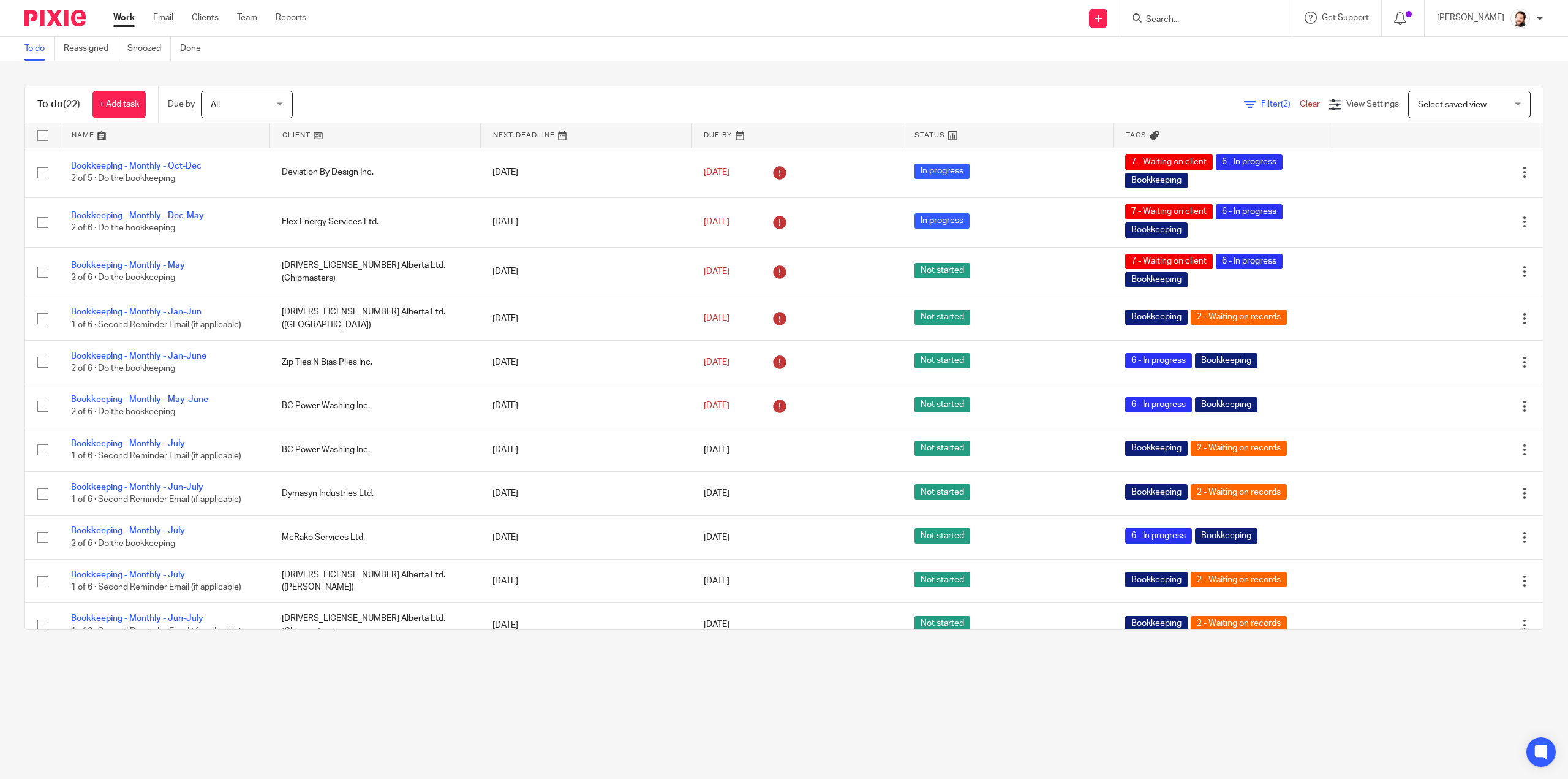
click at [291, 136] on link at bounding box center [375, 135] width 210 height 24
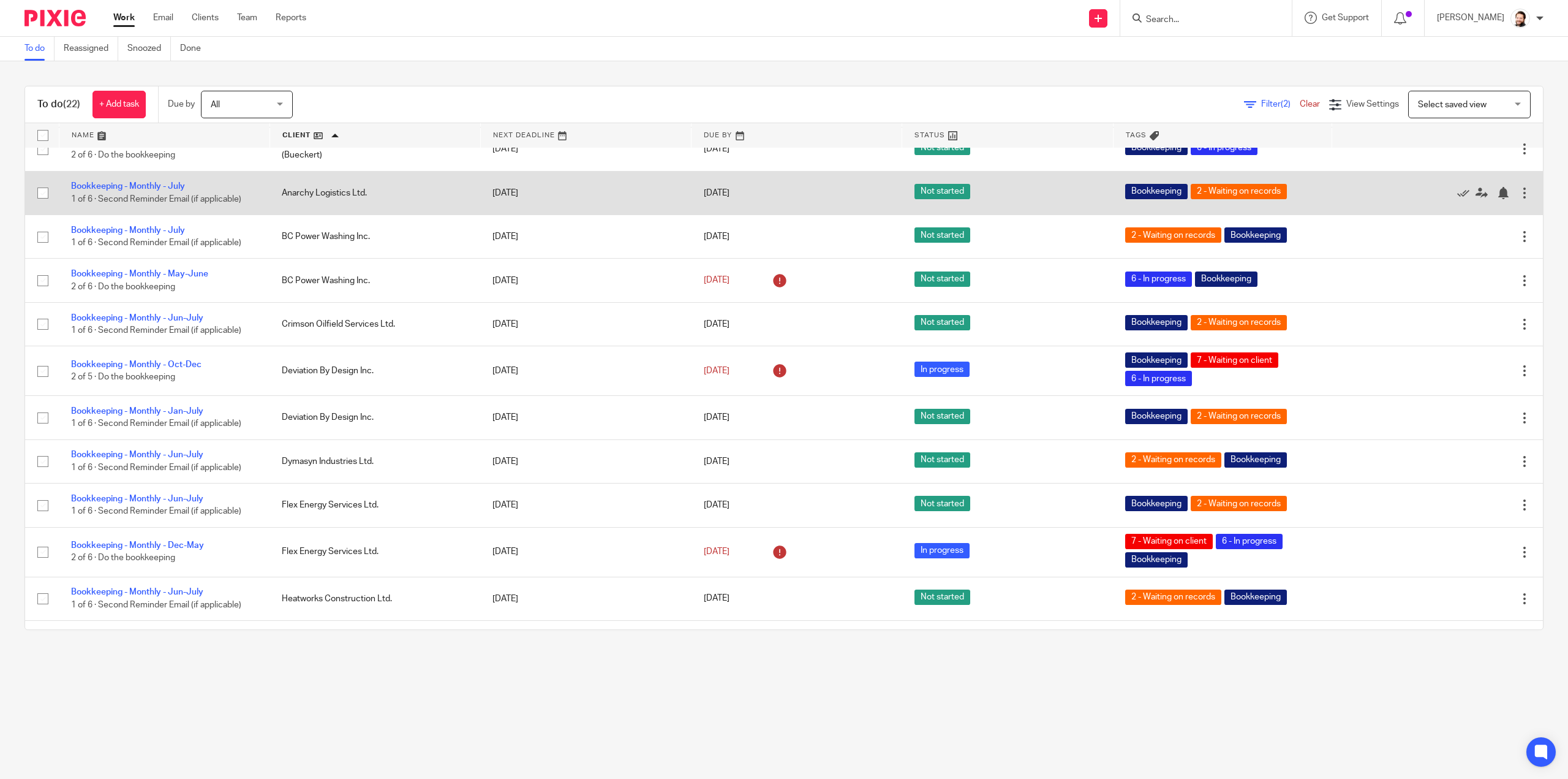
scroll to position [306, 0]
